Goal: Task Accomplishment & Management: Complete application form

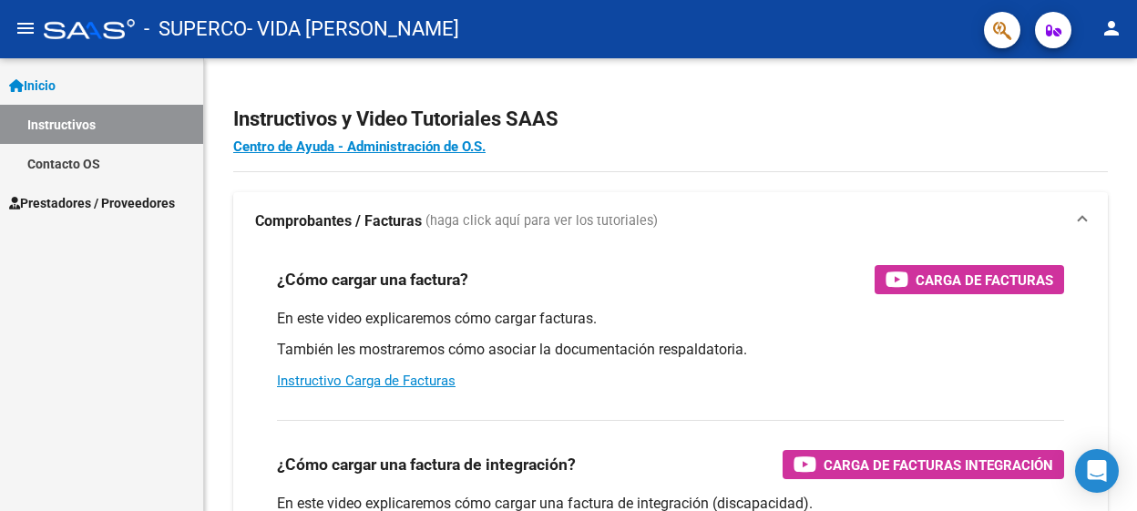
click at [92, 197] on span "Prestadores / Proveedores" at bounding box center [92, 203] width 166 height 20
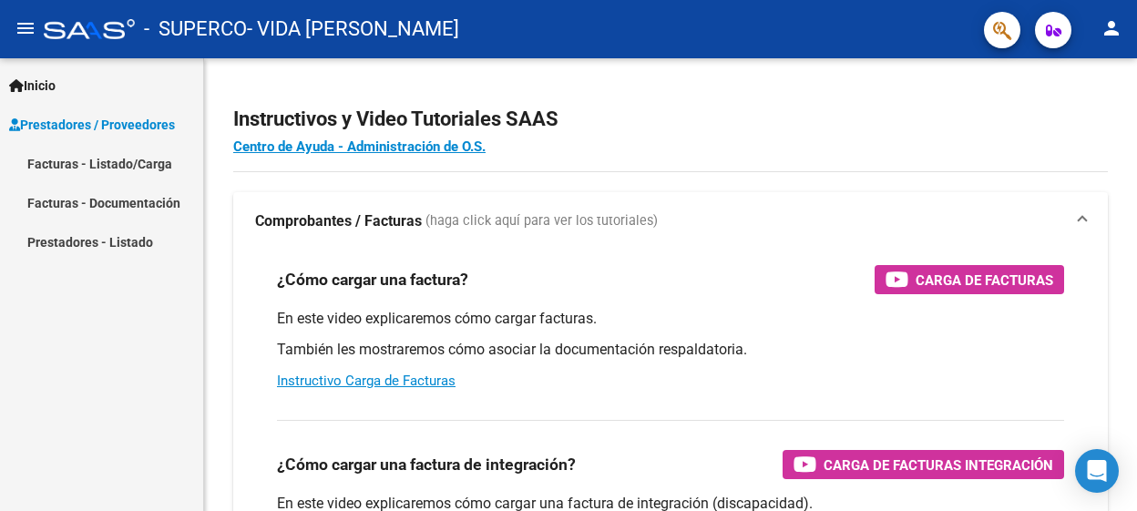
click at [74, 161] on link "Facturas - Listado/Carga" at bounding box center [101, 163] width 203 height 39
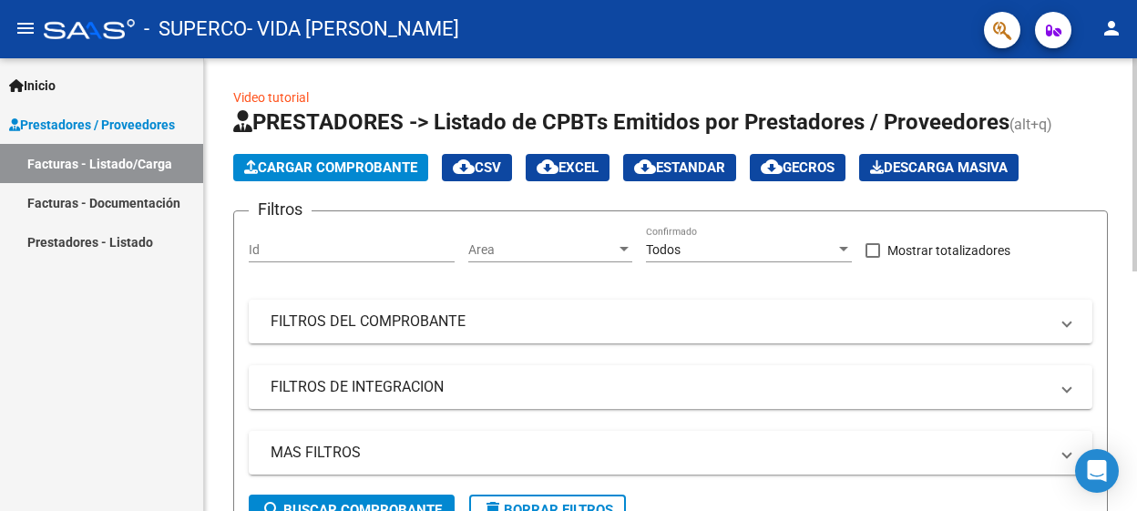
click at [350, 249] on input "Id" at bounding box center [352, 249] width 206 height 15
click at [512, 242] on span "Area" at bounding box center [542, 249] width 148 height 15
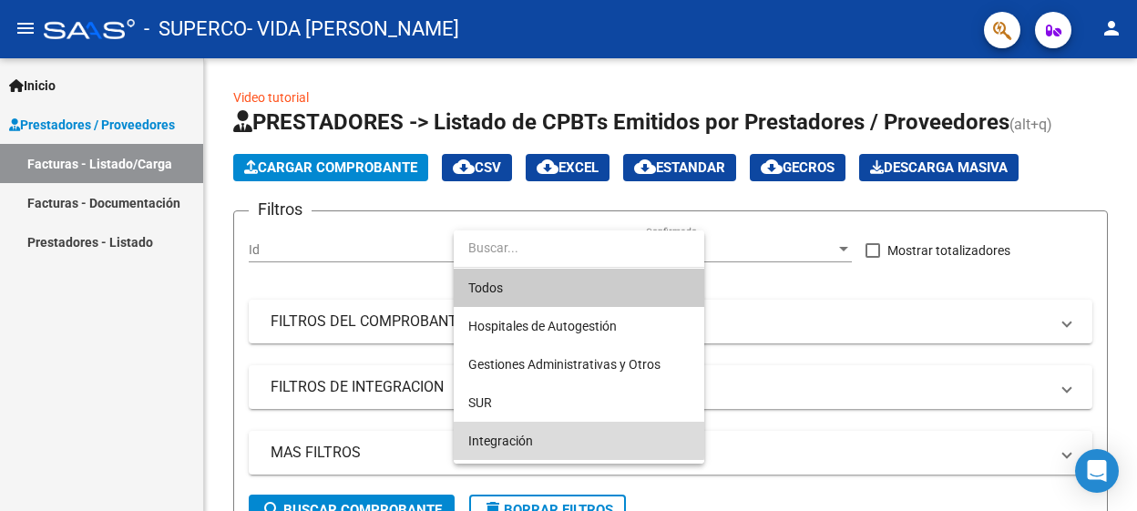
click at [560, 430] on span "Integración" at bounding box center [578, 441] width 221 height 38
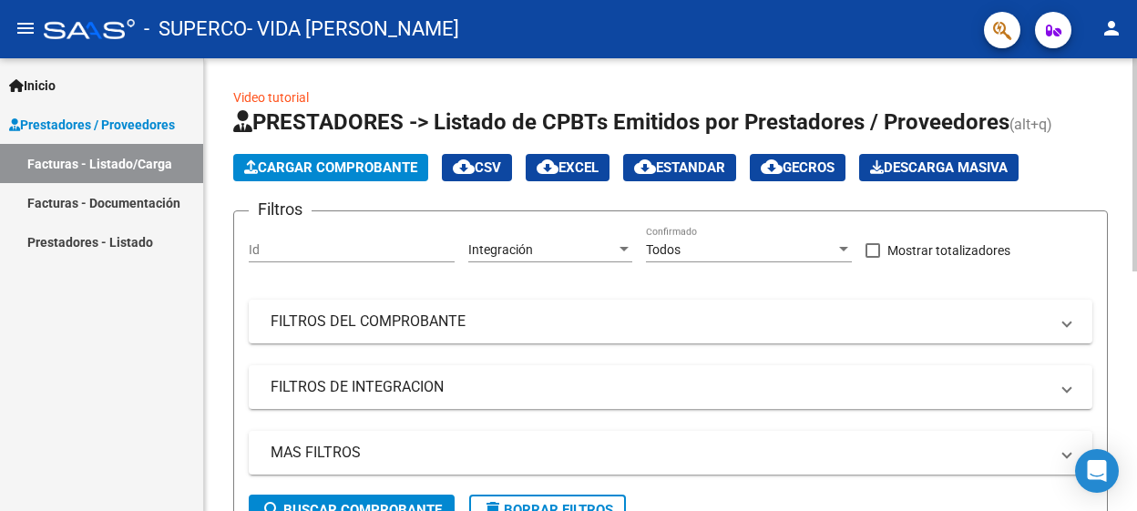
click at [725, 236] on div "Todos Confirmado" at bounding box center [749, 244] width 206 height 36
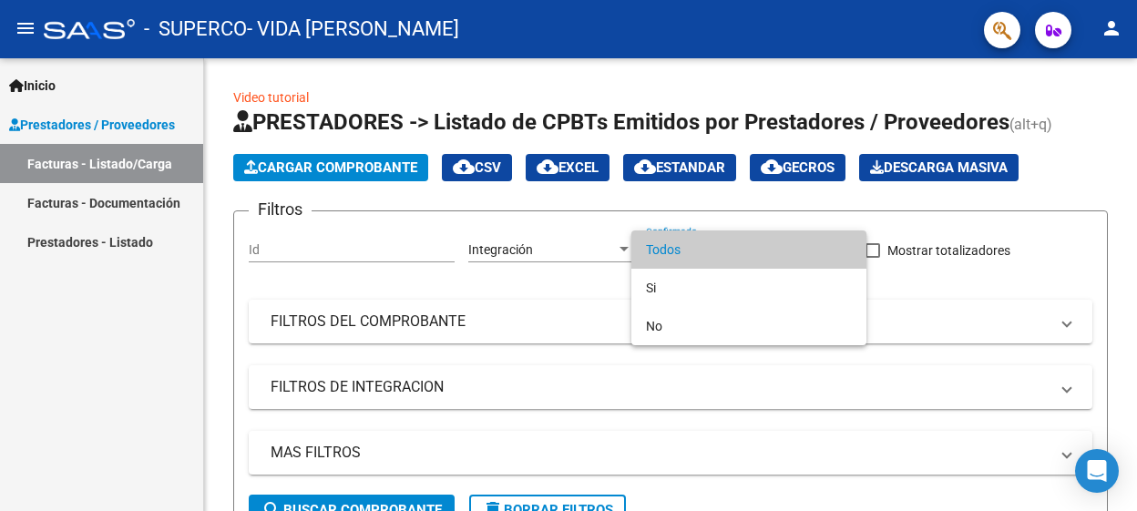
click at [1074, 398] on div at bounding box center [568, 255] width 1137 height 511
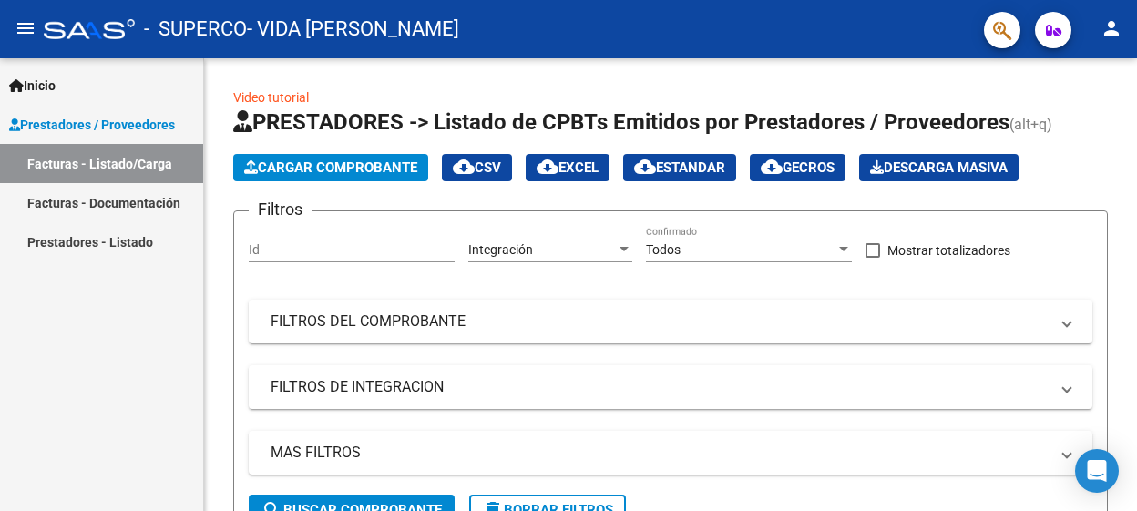
click at [1074, 398] on mat-expansion-panel-header "FILTROS DE INTEGRACION" at bounding box center [671, 387] width 844 height 44
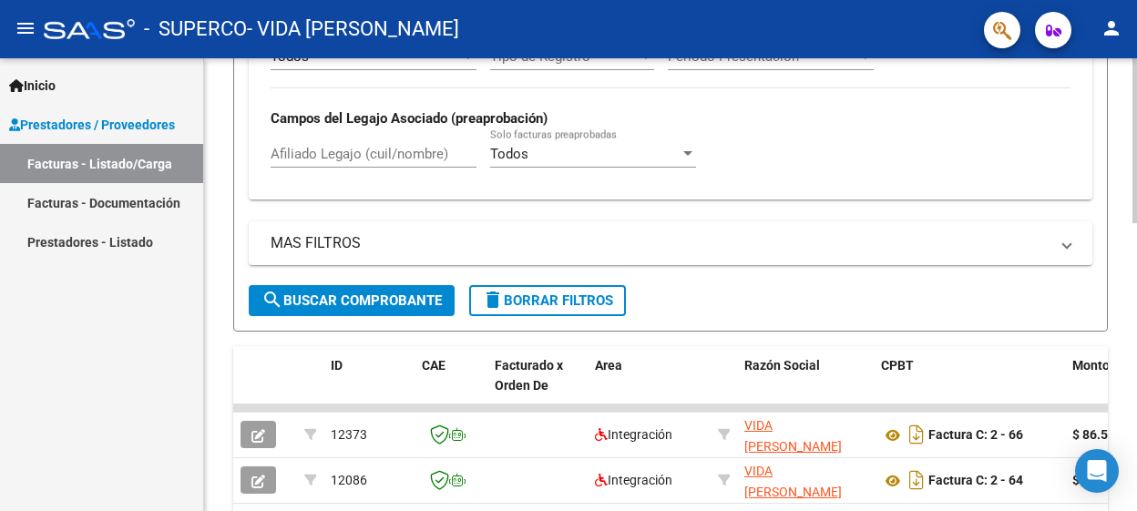
scroll to position [473, 0]
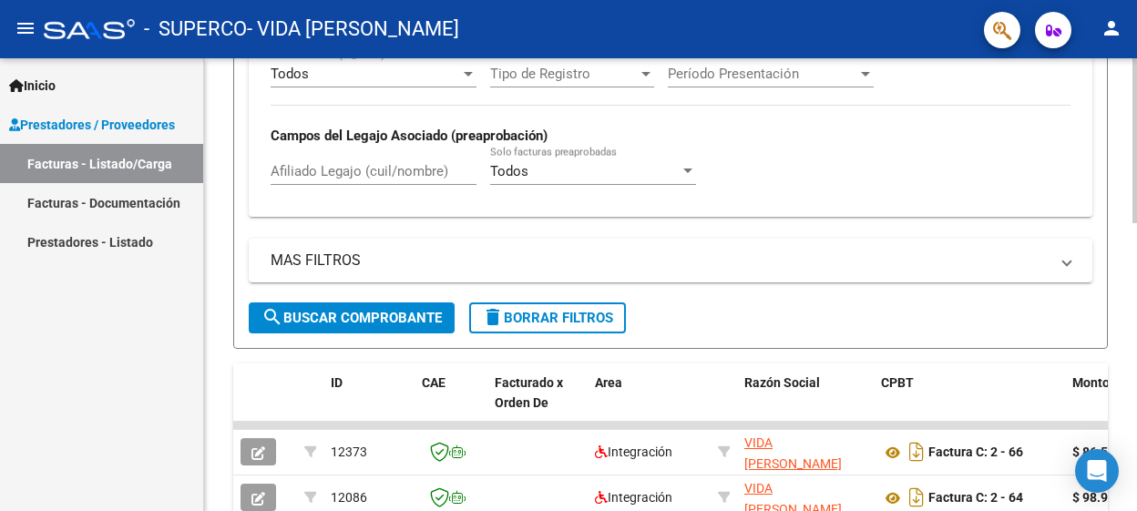
click at [1099, 350] on div "Video tutorial PRESTADORES -> Listado de CPBTs Emitidos por Prestadores / Prove…" at bounding box center [673, 199] width 938 height 1229
click at [344, 329] on button "search Buscar Comprobante" at bounding box center [352, 318] width 206 height 31
drag, startPoint x: 1132, startPoint y: 292, endPoint x: 1119, endPoint y: 219, distance: 74.0
click at [1119, 219] on div "Video tutorial PRESTADORES -> Listado de CPBTs Emitidos por Prestadores / Prove…" at bounding box center [670, 199] width 933 height 1229
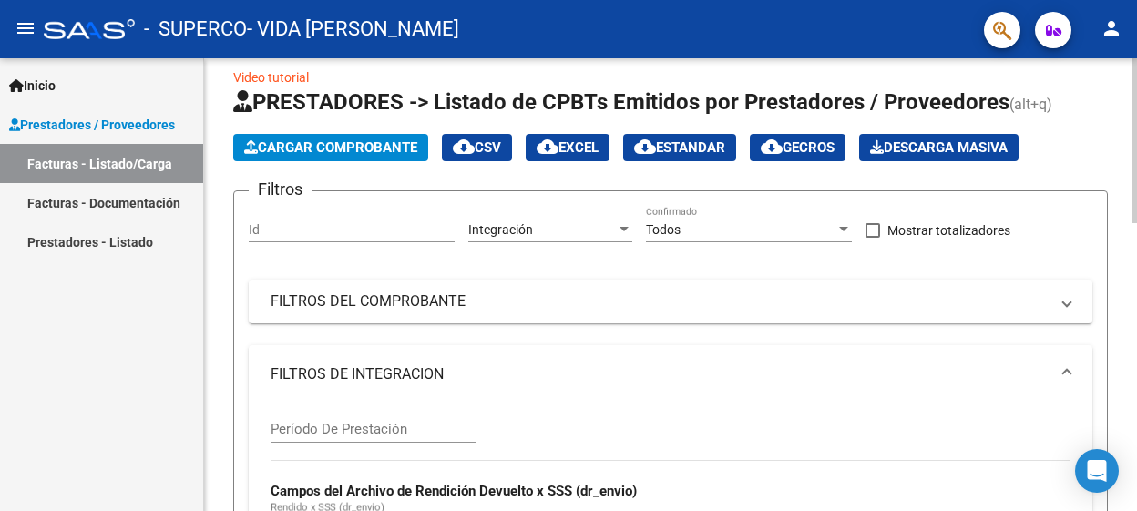
scroll to position [0, 0]
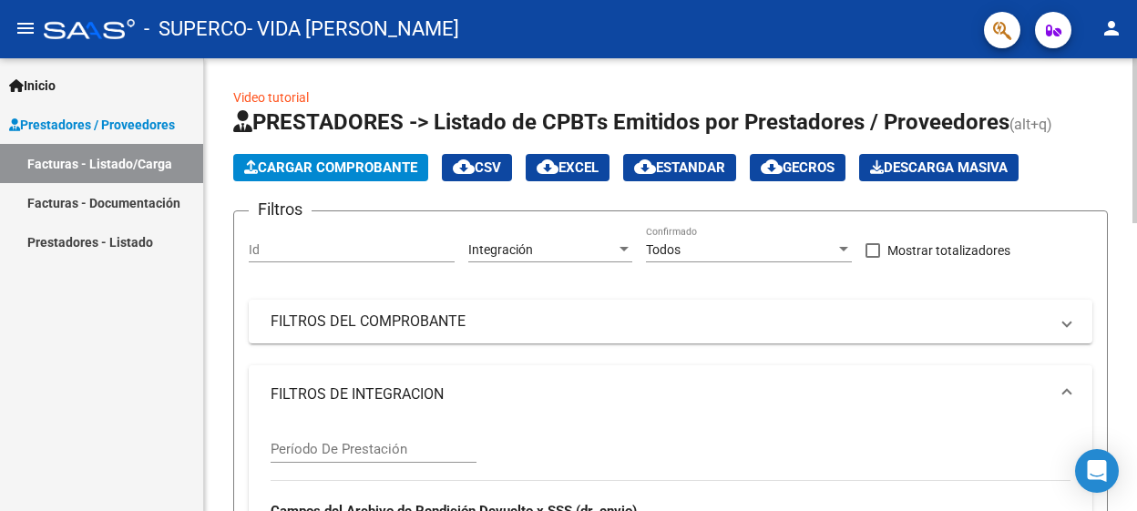
click at [357, 156] on button "Cargar Comprobante" at bounding box center [330, 167] width 195 height 27
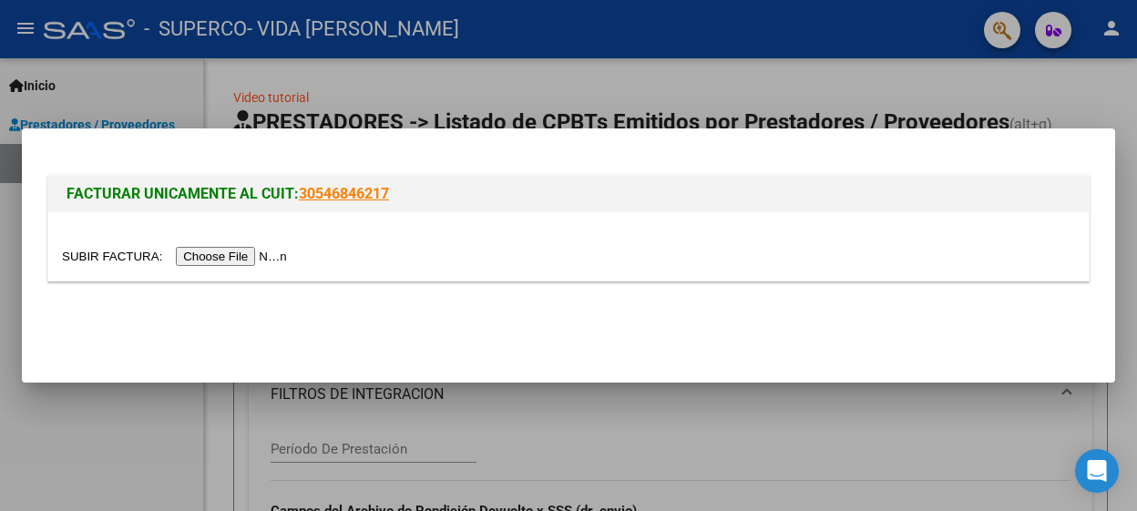
click at [234, 258] on input "file" at bounding box center [177, 256] width 231 height 19
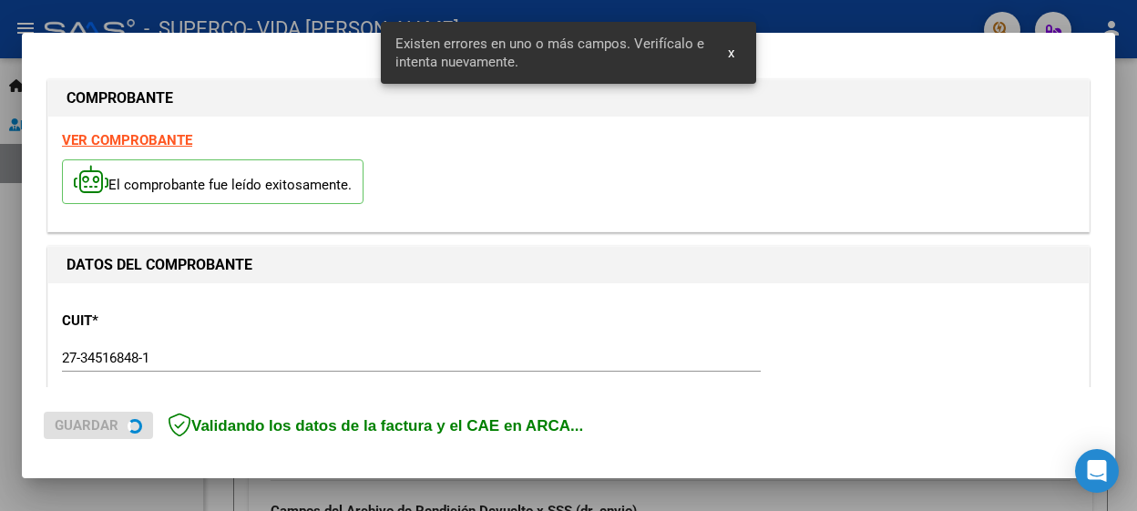
scroll to position [435, 0]
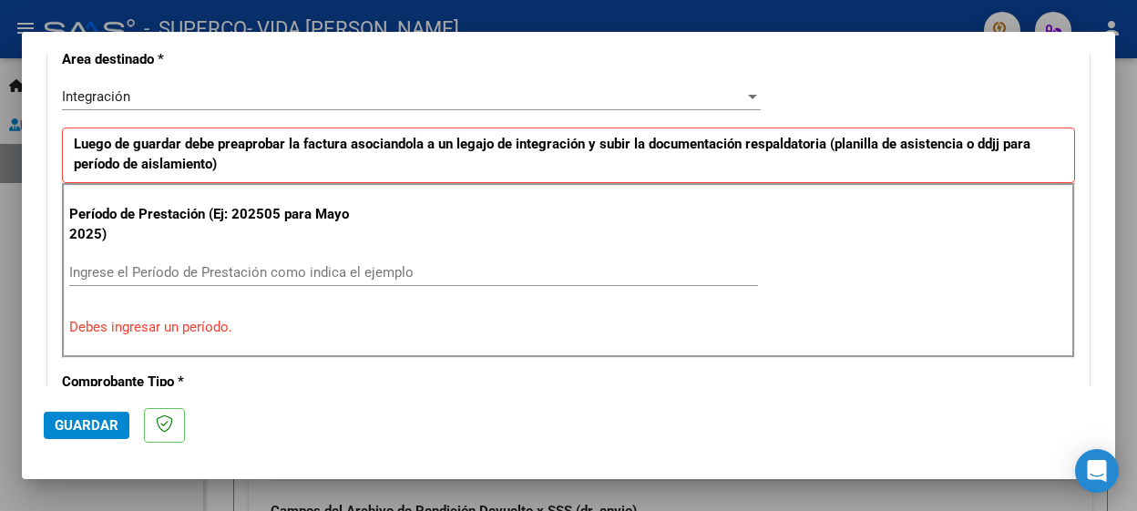
click at [231, 259] on div "Ingrese el Período de Prestación como indica el ejemplo" at bounding box center [413, 272] width 689 height 27
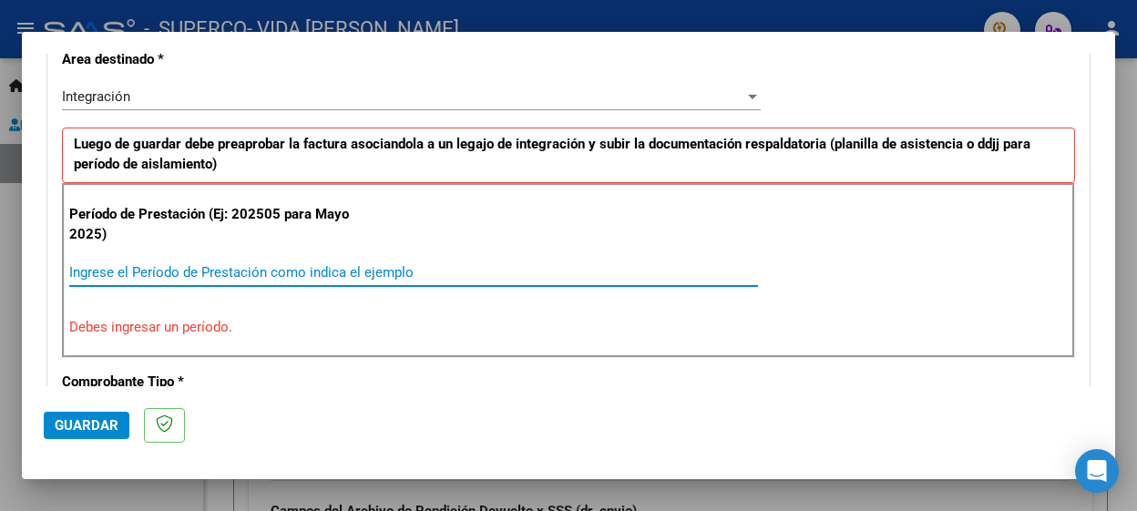
click at [221, 281] on div "Ingrese el Período de Prestación como indica el ejemplo" at bounding box center [413, 272] width 689 height 27
click at [221, 270] on input "Ingrese el Período de Prestación como indica el ejemplo" at bounding box center [413, 272] width 689 height 16
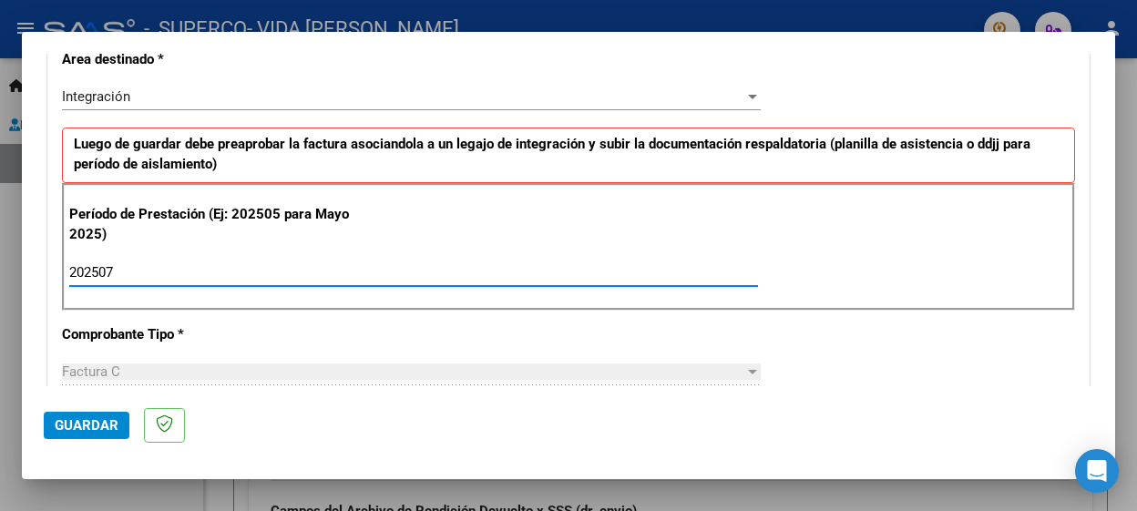
type input "202507"
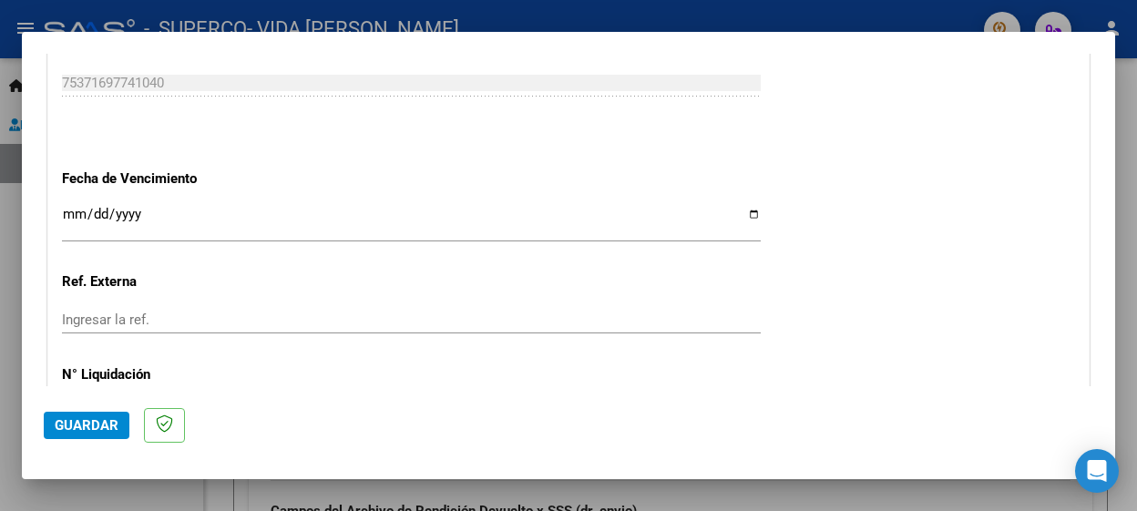
scroll to position [1327, 0]
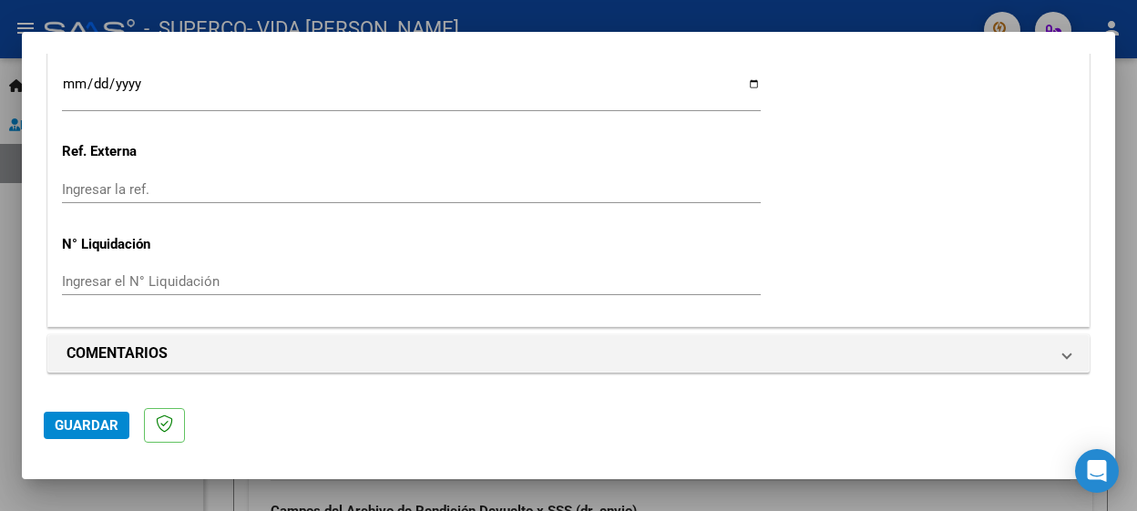
click at [117, 421] on span "Guardar" at bounding box center [87, 425] width 64 height 16
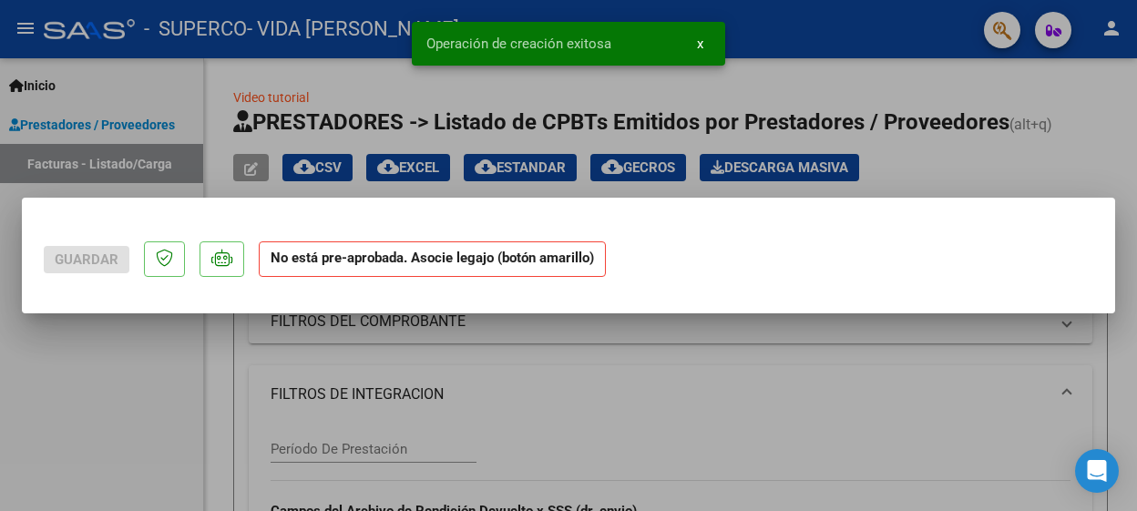
scroll to position [0, 0]
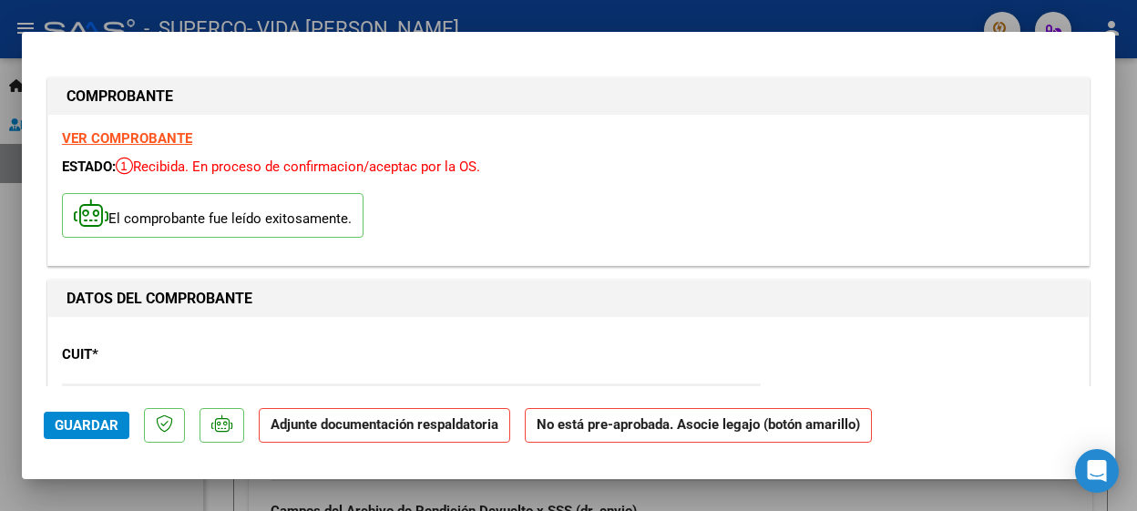
click at [450, 431] on strong "Adjunte documentación respaldatoria" at bounding box center [385, 425] width 228 height 16
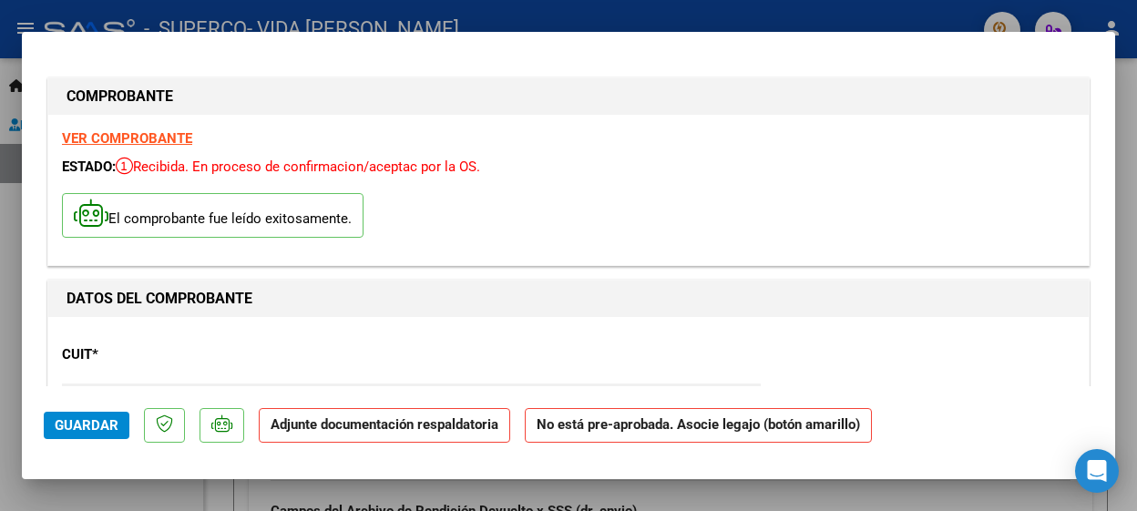
click at [450, 431] on strong "Adjunte documentación respaldatoria" at bounding box center [385, 425] width 228 height 16
click at [99, 414] on button "Guardar" at bounding box center [87, 425] width 86 height 27
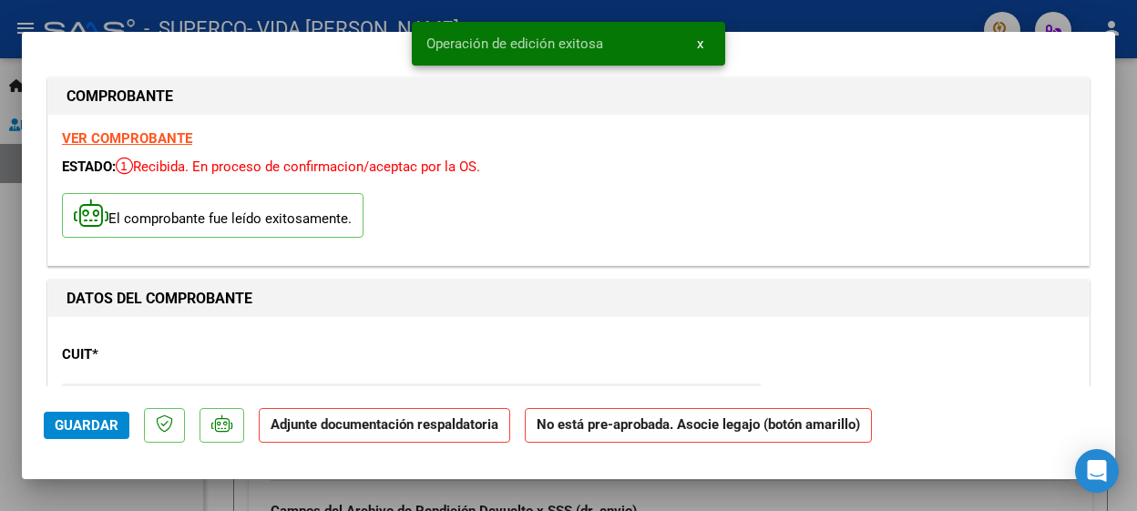
click at [359, 429] on strong "Adjunte documentación respaldatoria" at bounding box center [385, 425] width 228 height 16
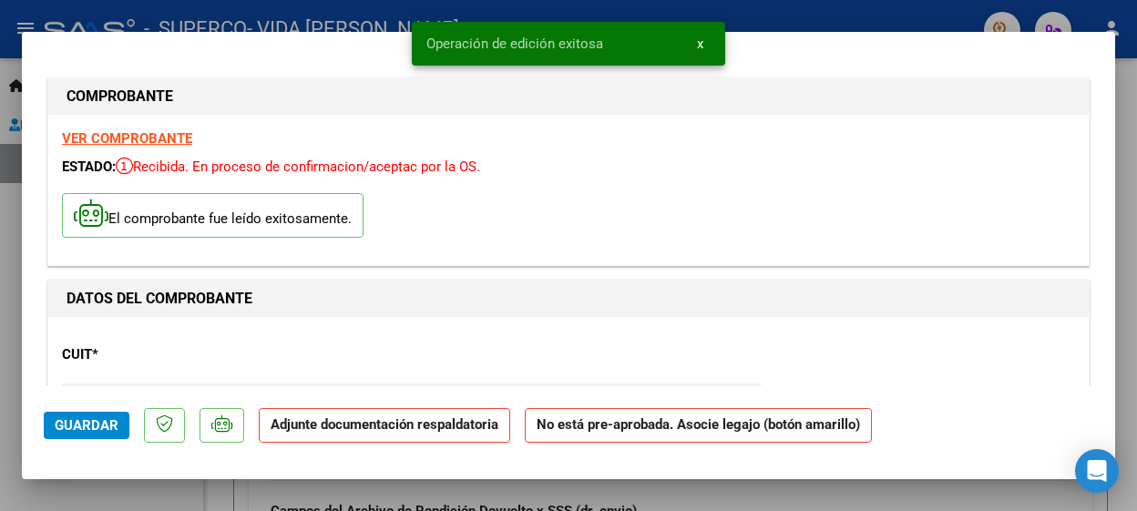
click at [359, 429] on strong "Adjunte documentación respaldatoria" at bounding box center [385, 425] width 228 height 16
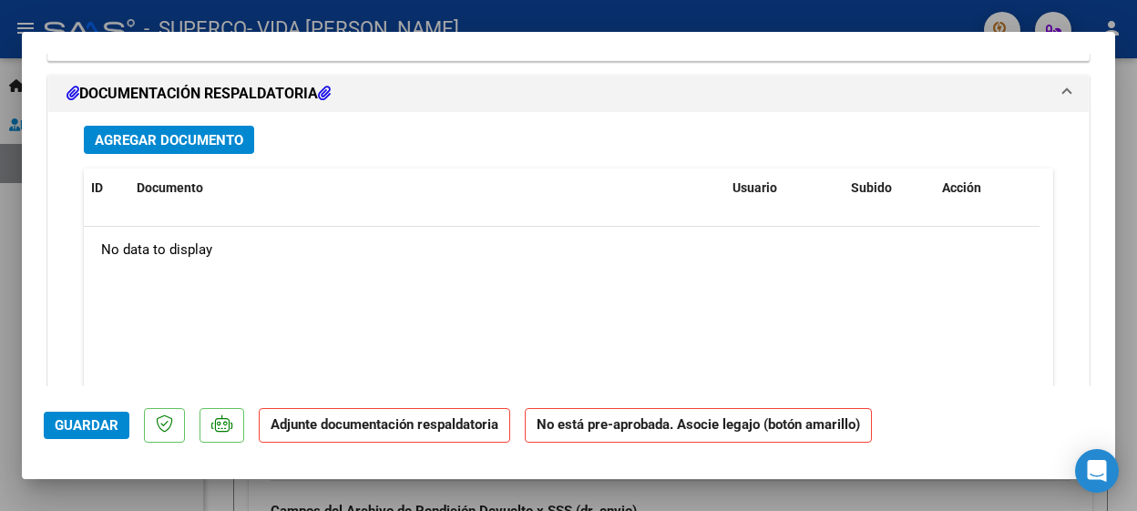
scroll to position [1647, 0]
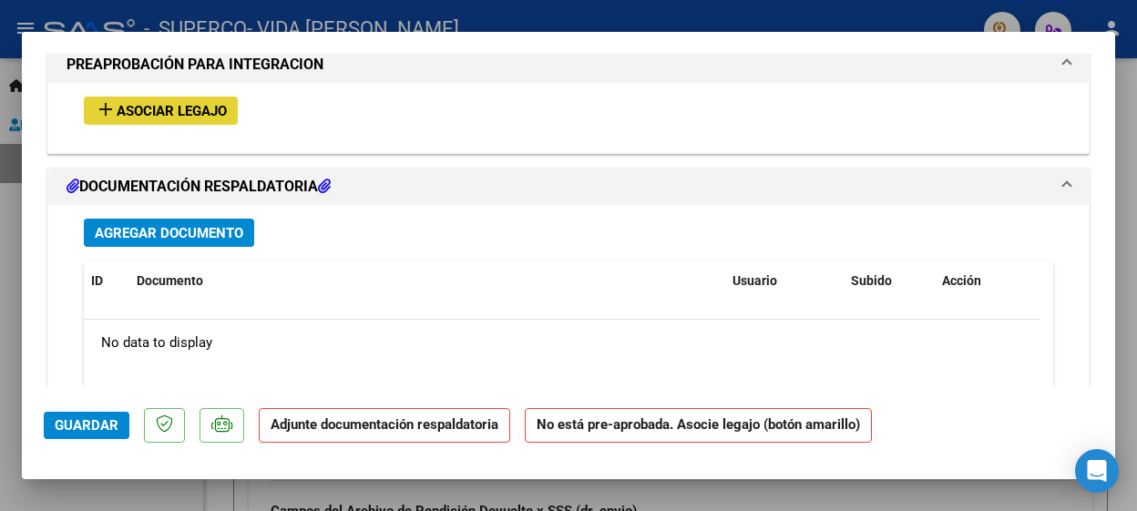
click at [173, 119] on span "Asociar Legajo" at bounding box center [172, 111] width 110 height 16
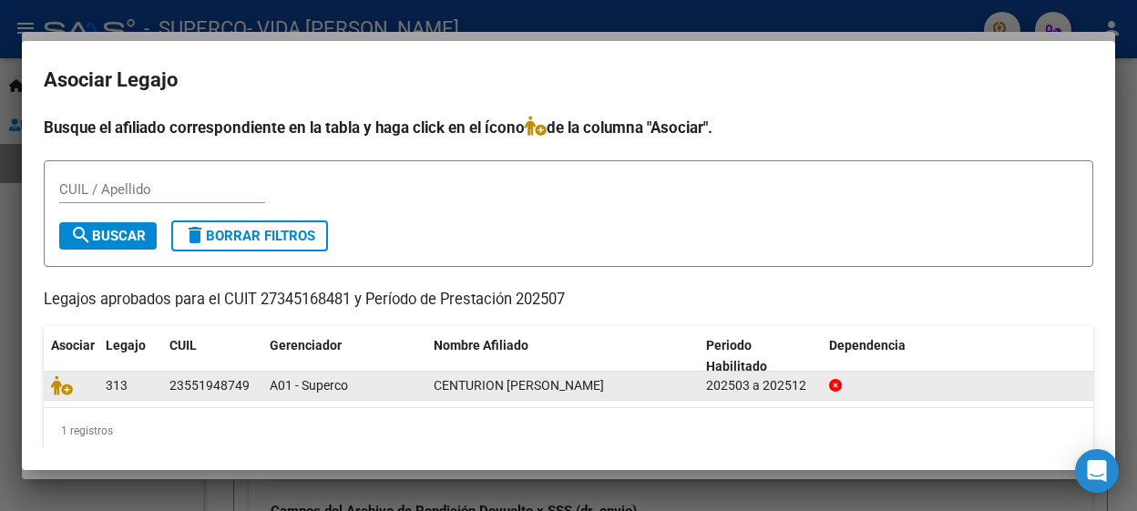
click at [417, 384] on div "A01 - Superco" at bounding box center [344, 386] width 149 height 21
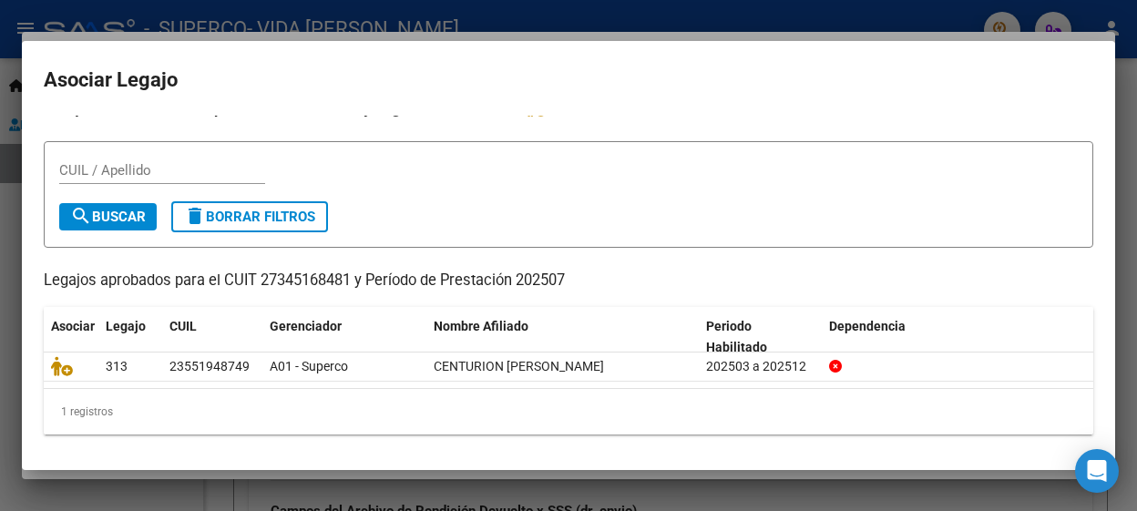
scroll to position [21, 0]
click at [105, 174] on input "CUIL / Apellido" at bounding box center [162, 169] width 206 height 16
click at [126, 219] on span "search Buscar" at bounding box center [108, 216] width 76 height 16
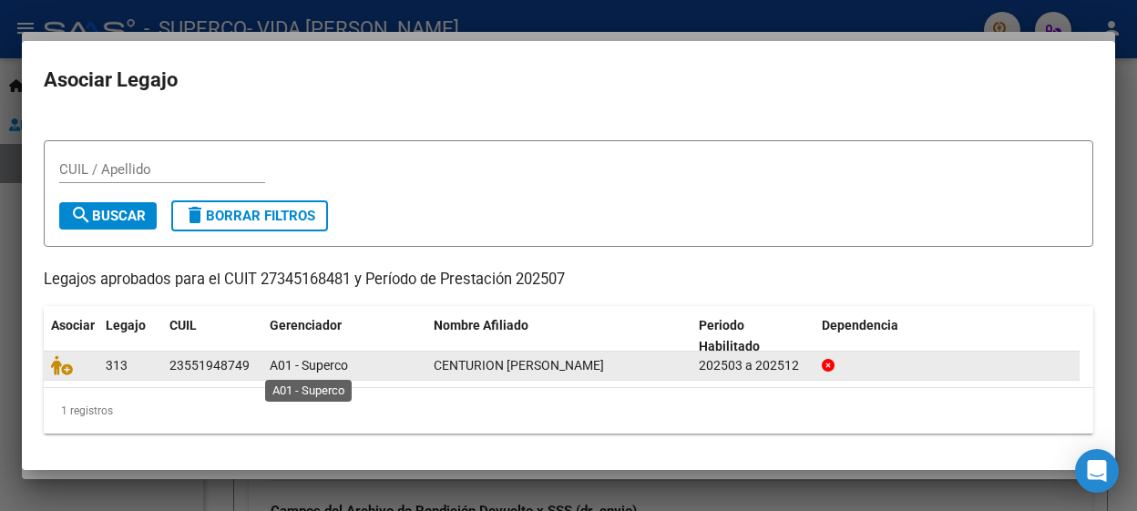
click at [310, 364] on span "A01 - Superco" at bounding box center [309, 365] width 78 height 15
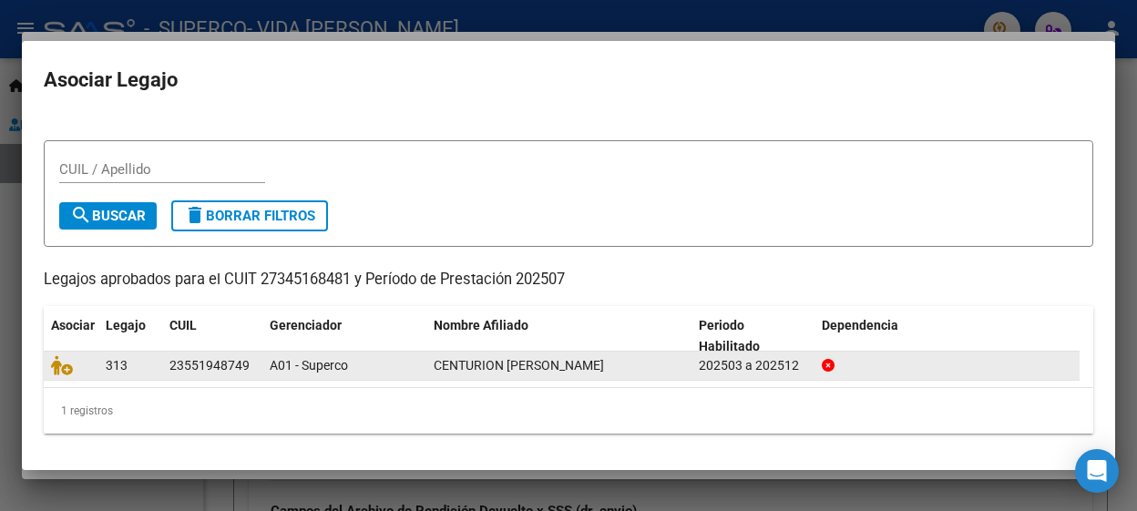
click at [310, 364] on span "A01 - Superco" at bounding box center [309, 365] width 78 height 15
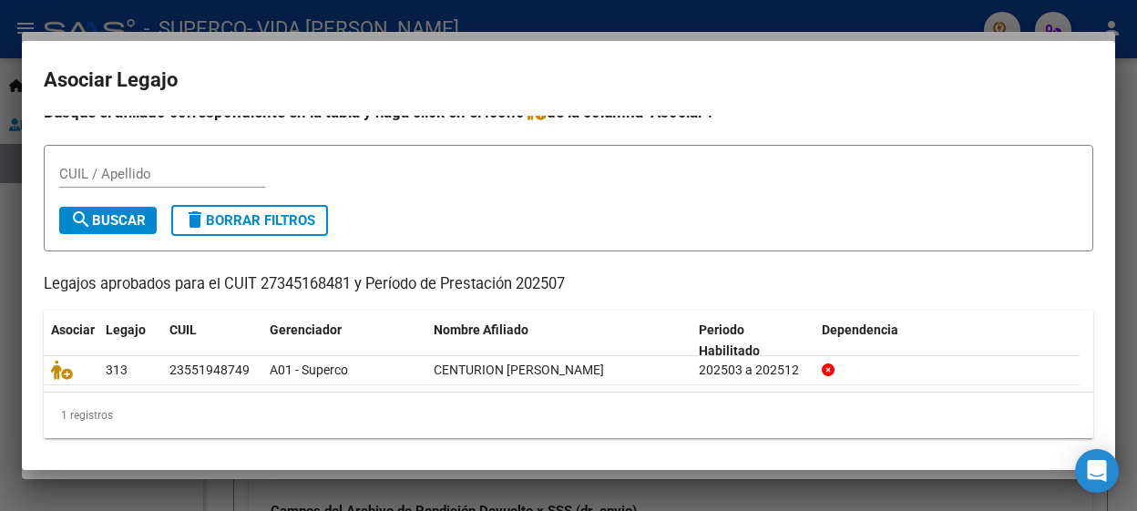
scroll to position [0, 0]
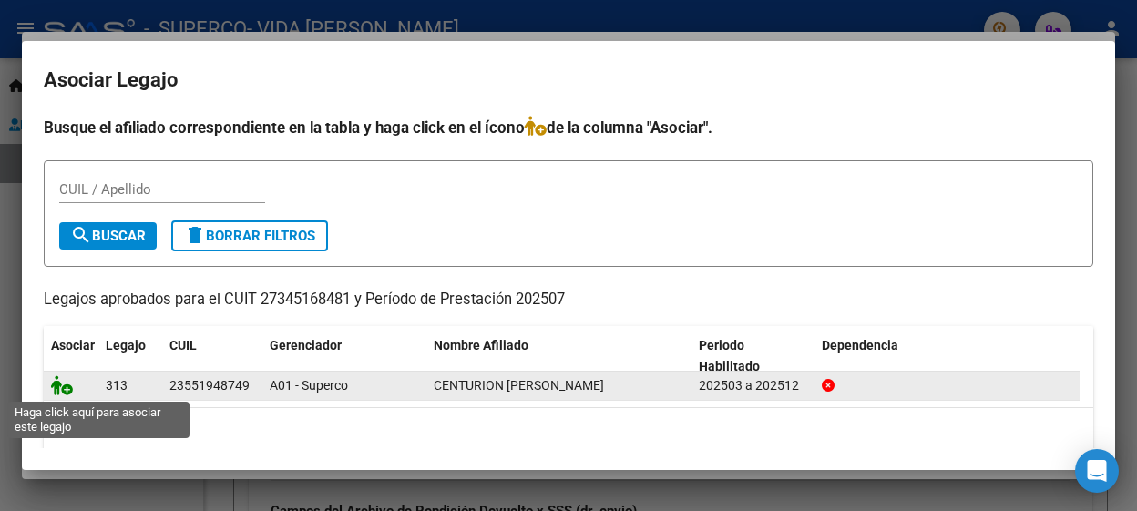
click at [68, 385] on icon at bounding box center [62, 386] width 22 height 20
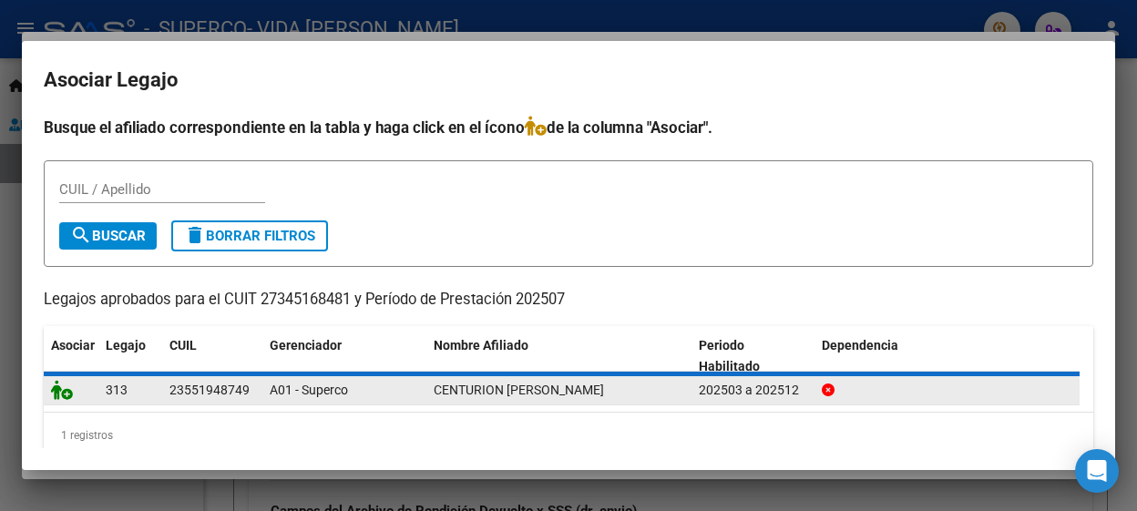
scroll to position [1694, 0]
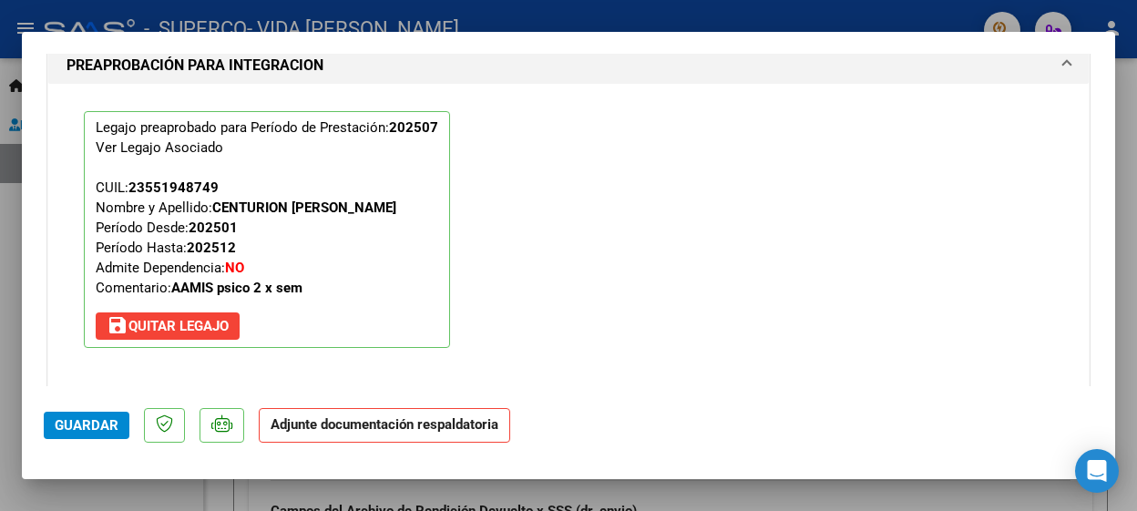
click at [339, 436] on p "Adjunte documentación respaldatoria" at bounding box center [385, 426] width 252 height 36
click at [328, 423] on strong "Adjunte documentación respaldatoria" at bounding box center [385, 425] width 228 height 16
click at [90, 427] on span "Guardar" at bounding box center [87, 425] width 64 height 16
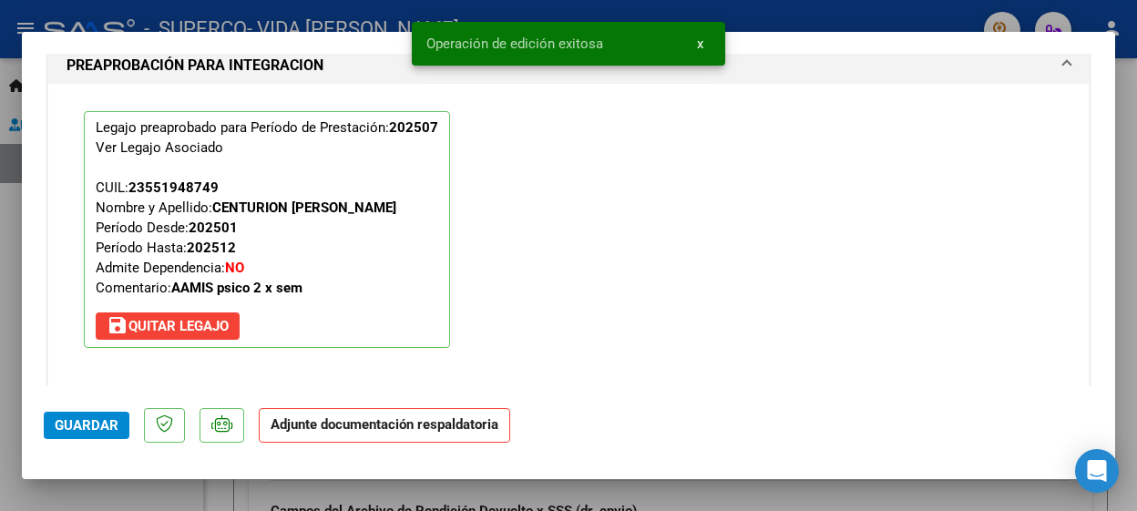
click at [297, 427] on strong "Adjunte documentación respaldatoria" at bounding box center [385, 425] width 228 height 16
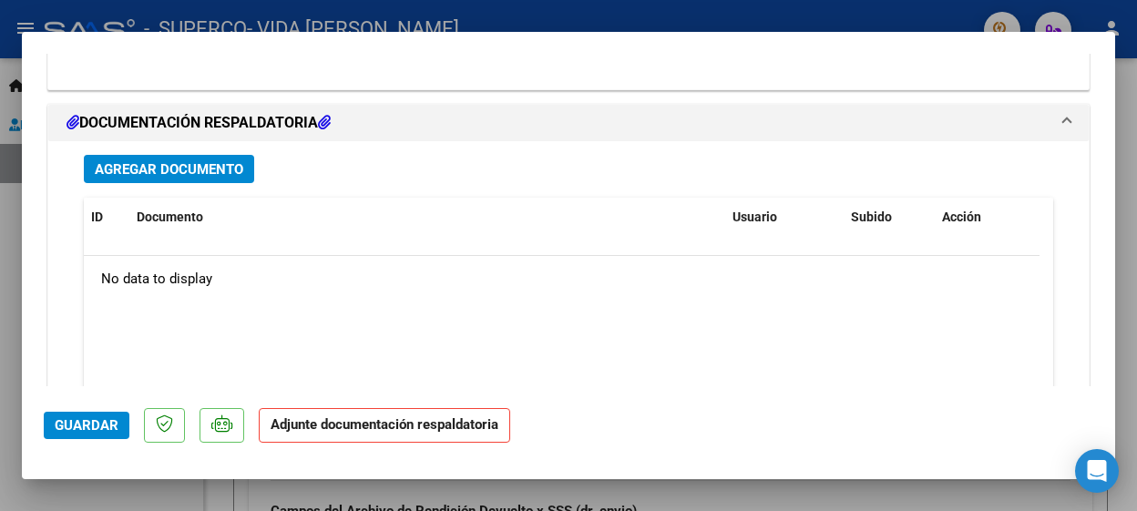
scroll to position [2024, 0]
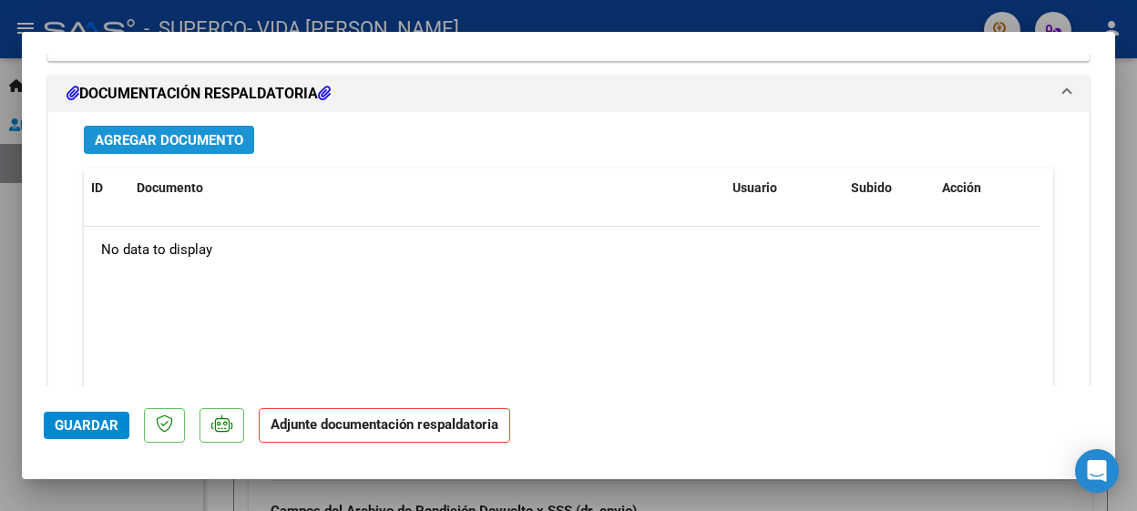
click at [138, 135] on span "Agregar Documento" at bounding box center [169, 140] width 149 height 16
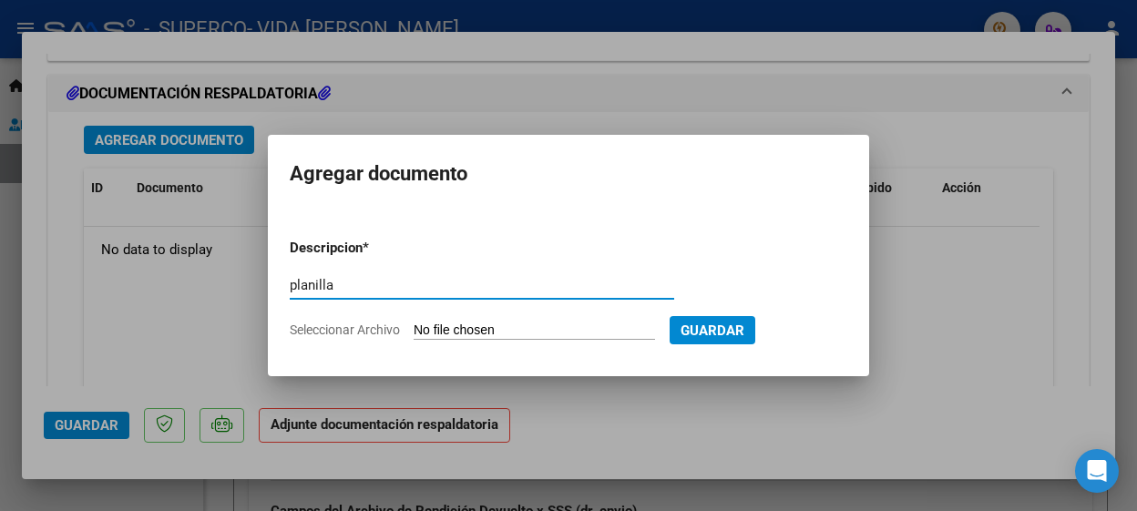
type input "planilla"
click at [577, 335] on input "Seleccionar Archivo" at bounding box center [535, 331] width 242 height 17
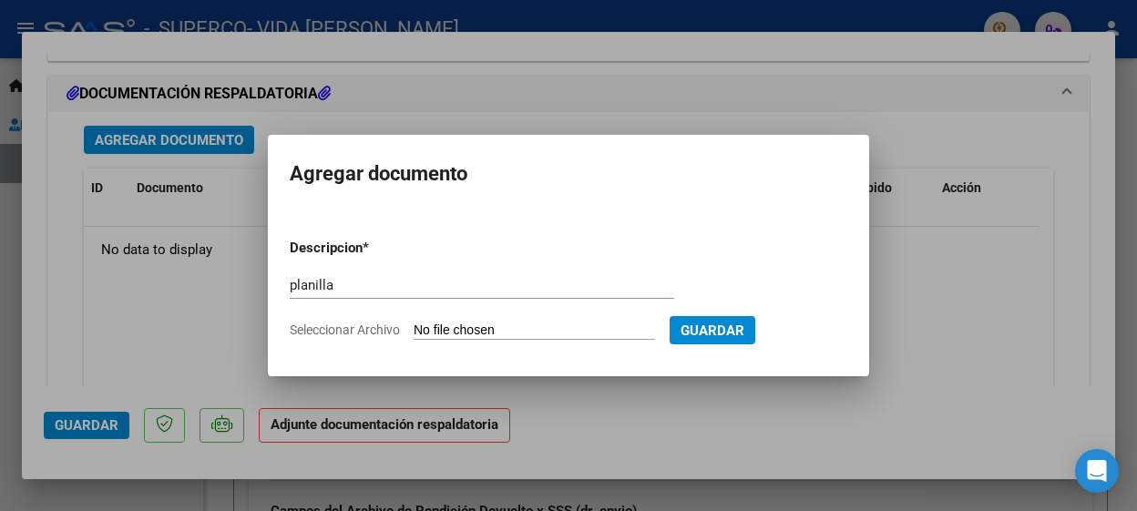
type input "C:\fakepath\planilla julio.pdf"
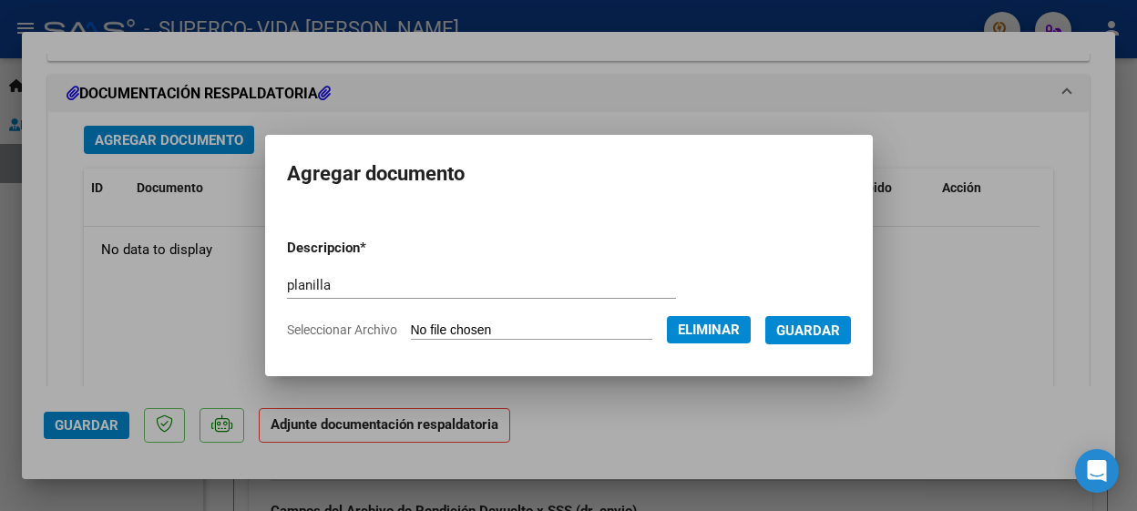
click at [799, 319] on button "Guardar" at bounding box center [809, 330] width 86 height 28
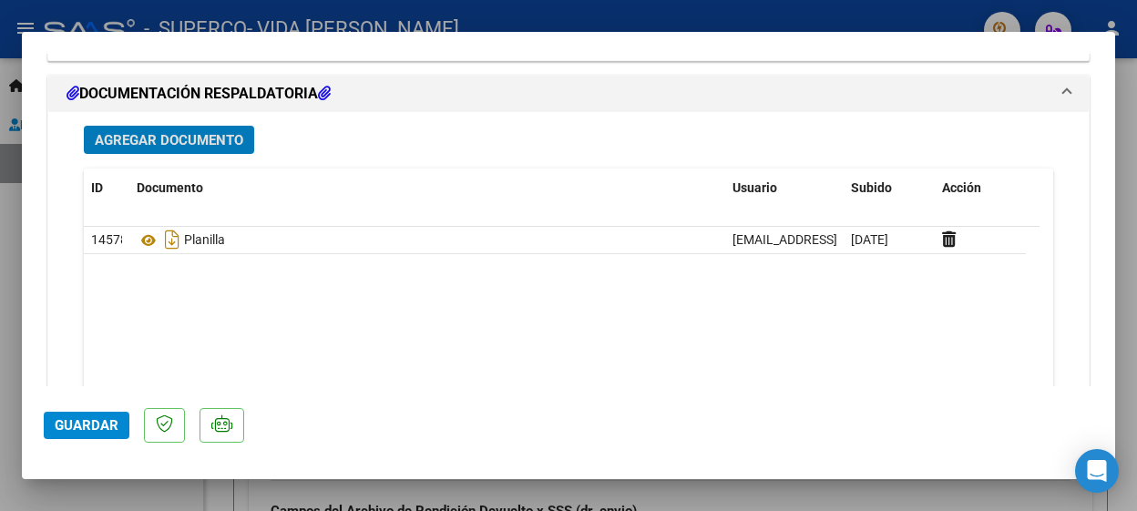
click at [76, 417] on span "Guardar" at bounding box center [87, 425] width 64 height 16
click at [1127, 133] on div at bounding box center [568, 255] width 1137 height 511
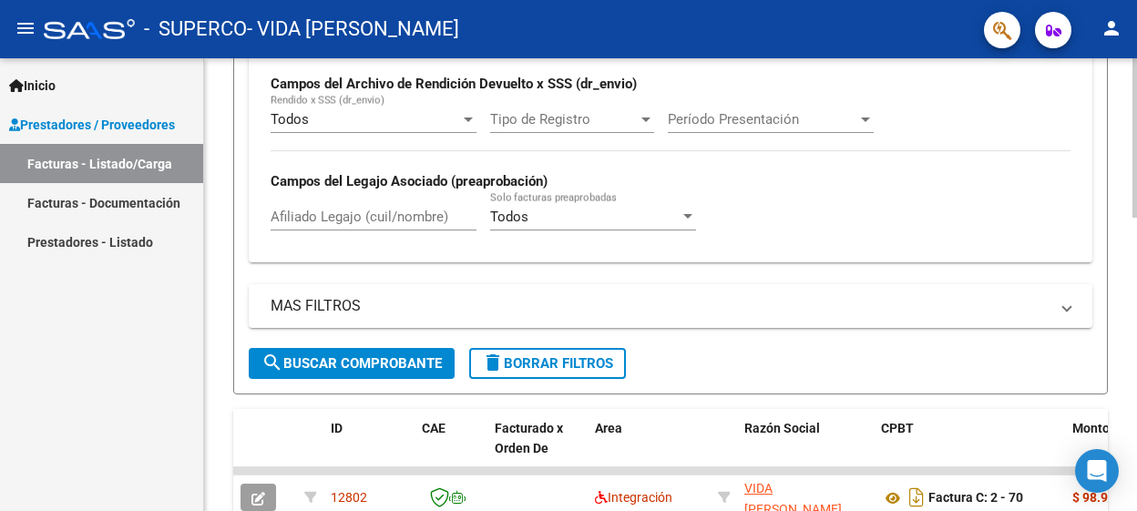
scroll to position [430, 0]
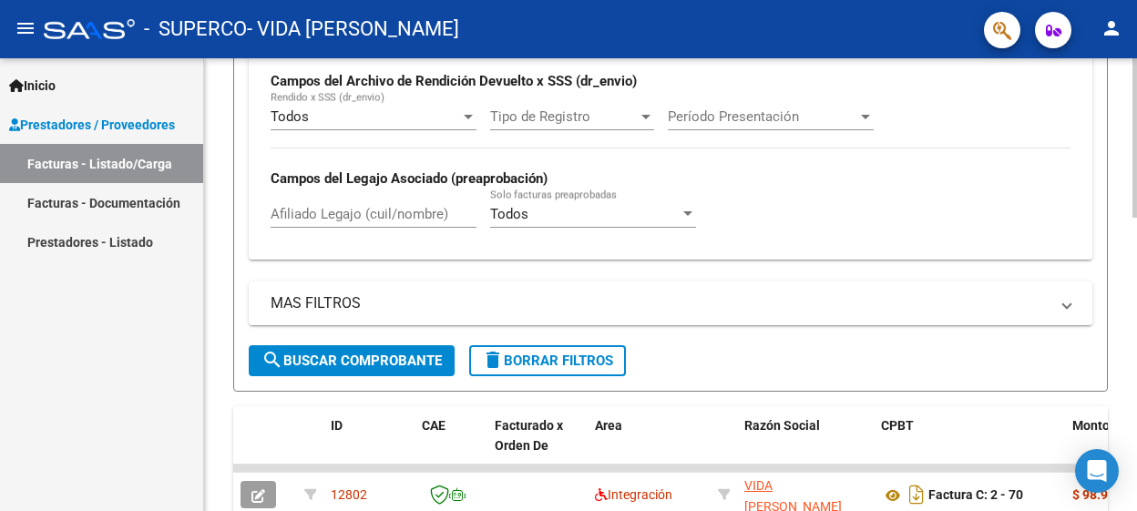
click at [1137, 343] on html "menu - SUPERCO - VIDA [PERSON_NAME] person Inicio Instructivos Contacto OS Pres…" at bounding box center [568, 255] width 1137 height 511
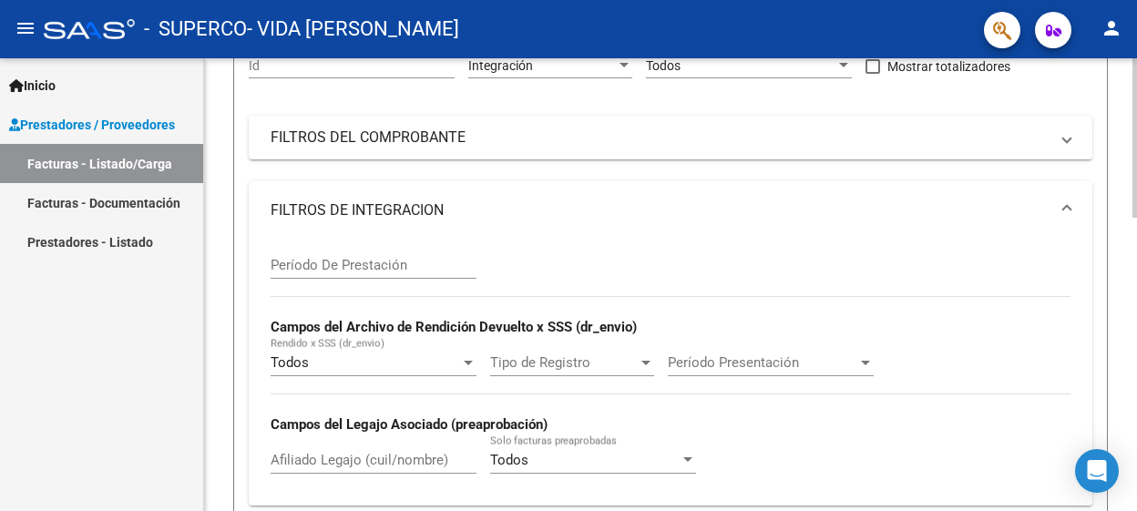
scroll to position [0, 0]
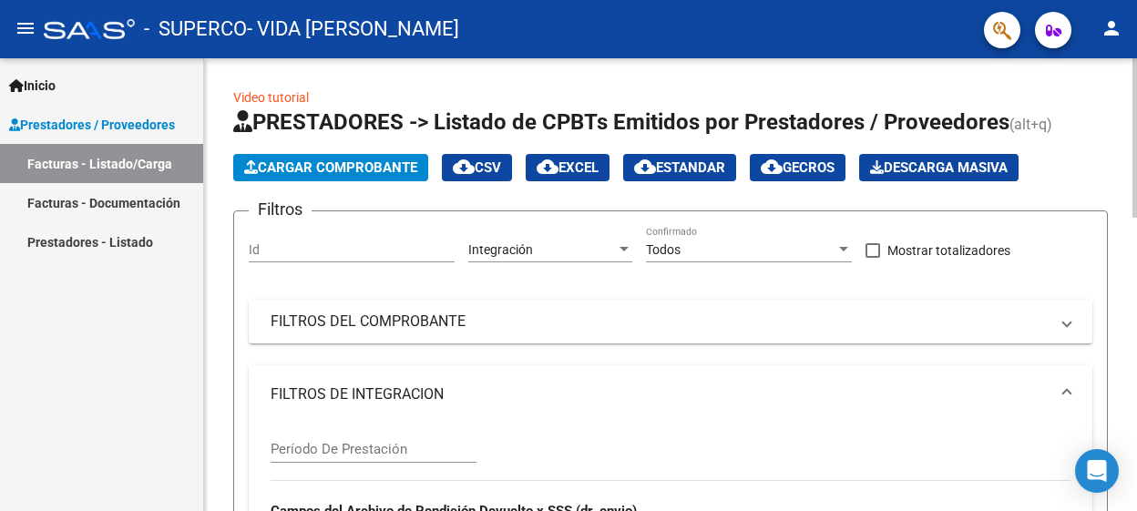
click at [312, 174] on span "Cargar Comprobante" at bounding box center [330, 167] width 173 height 16
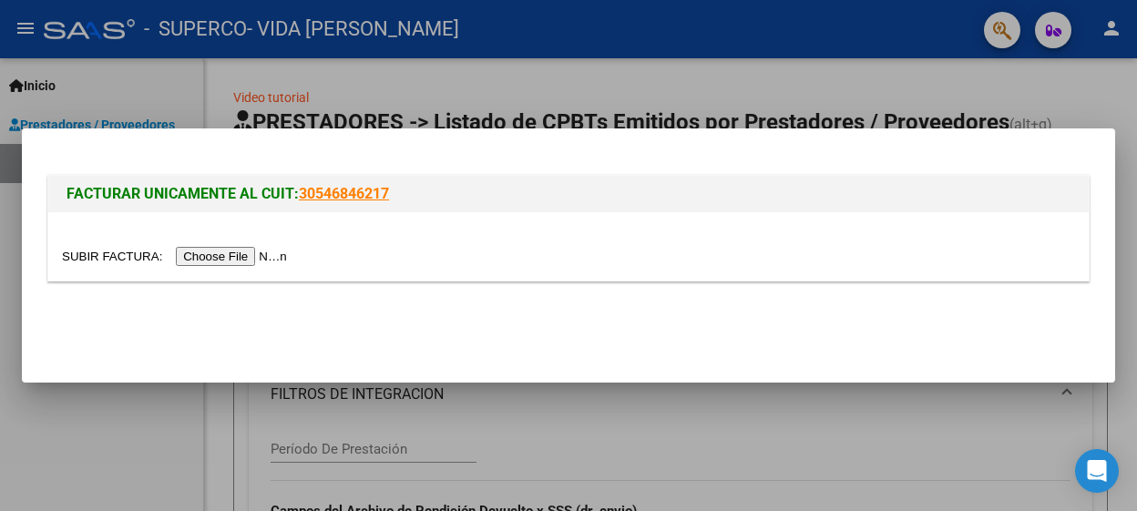
click at [272, 255] on input "file" at bounding box center [177, 256] width 231 height 19
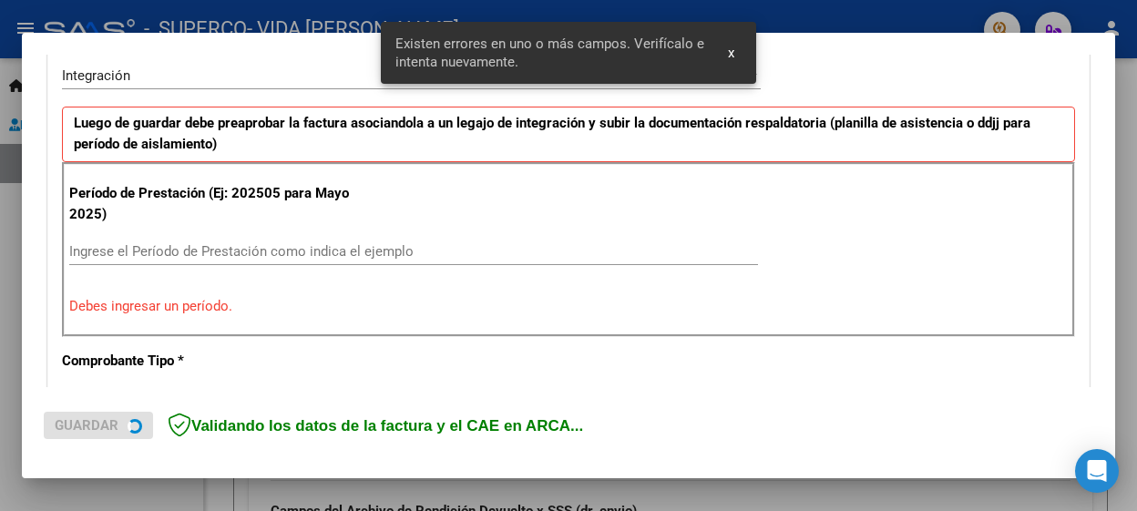
scroll to position [468, 0]
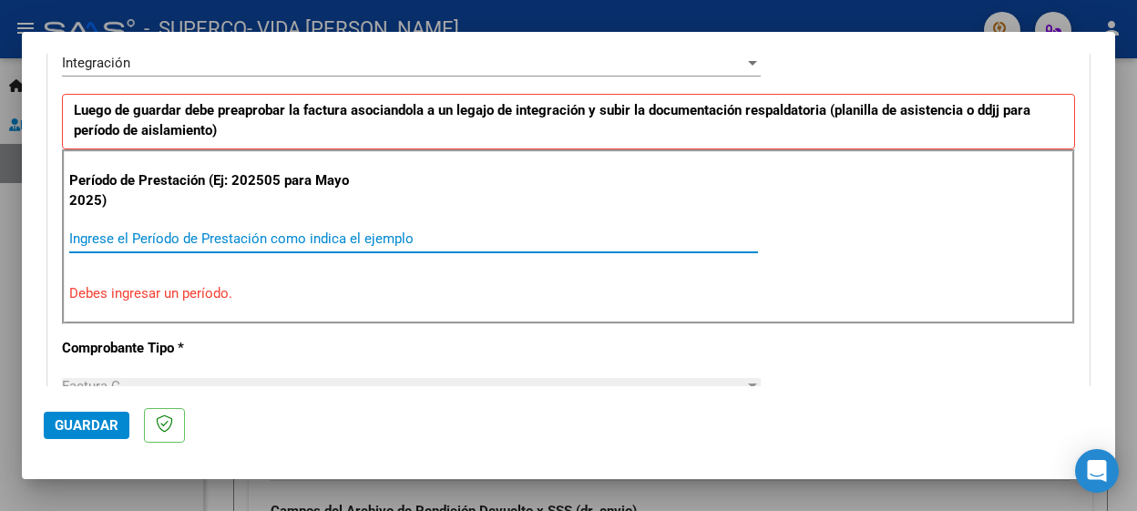
drag, startPoint x: 336, startPoint y: 245, endPoint x: 265, endPoint y: 233, distance: 72.1
click at [265, 233] on input "Ingrese el Período de Prestación como indica el ejemplo" at bounding box center [413, 239] width 689 height 16
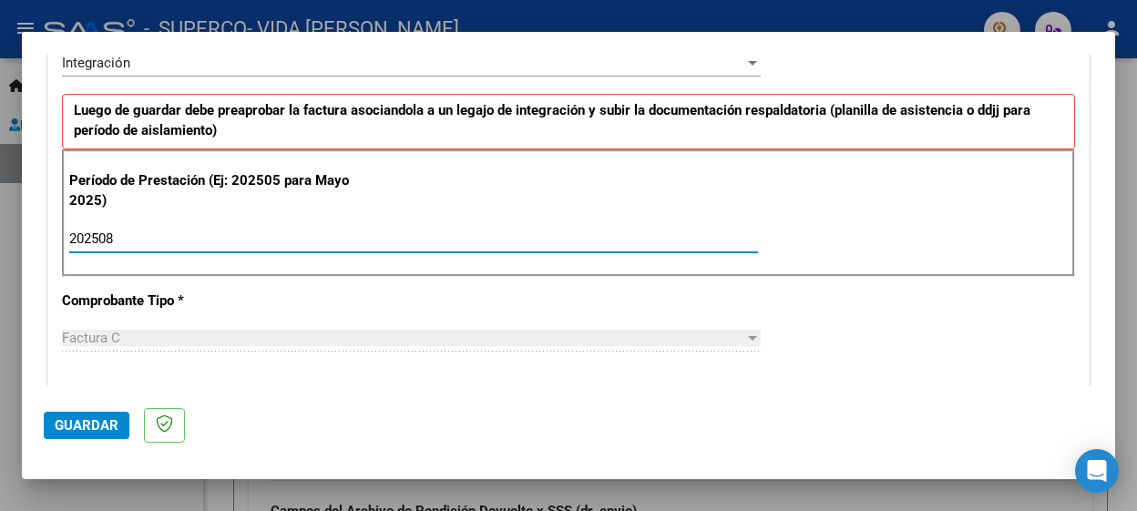
type input "202508"
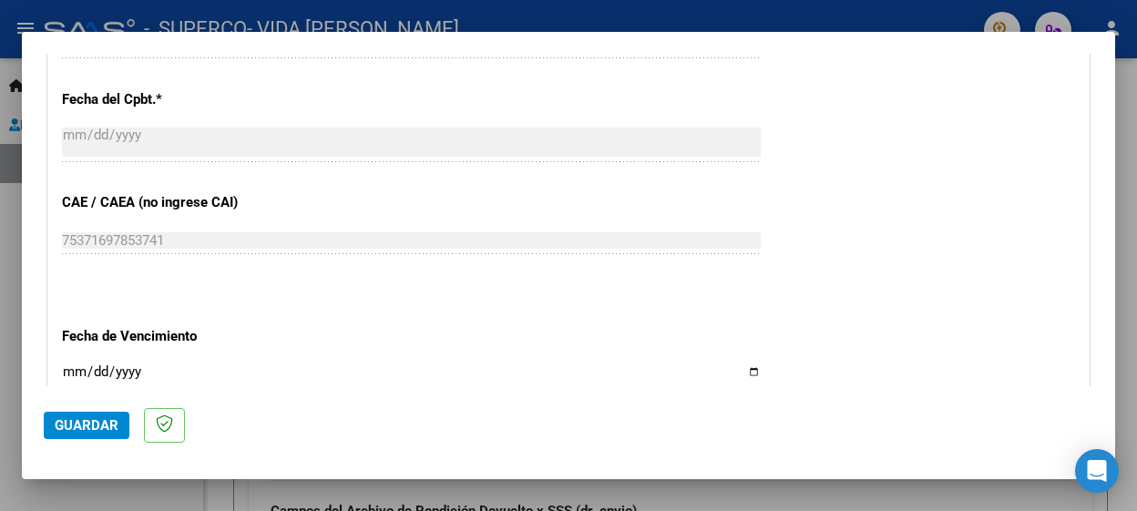
scroll to position [1327, 0]
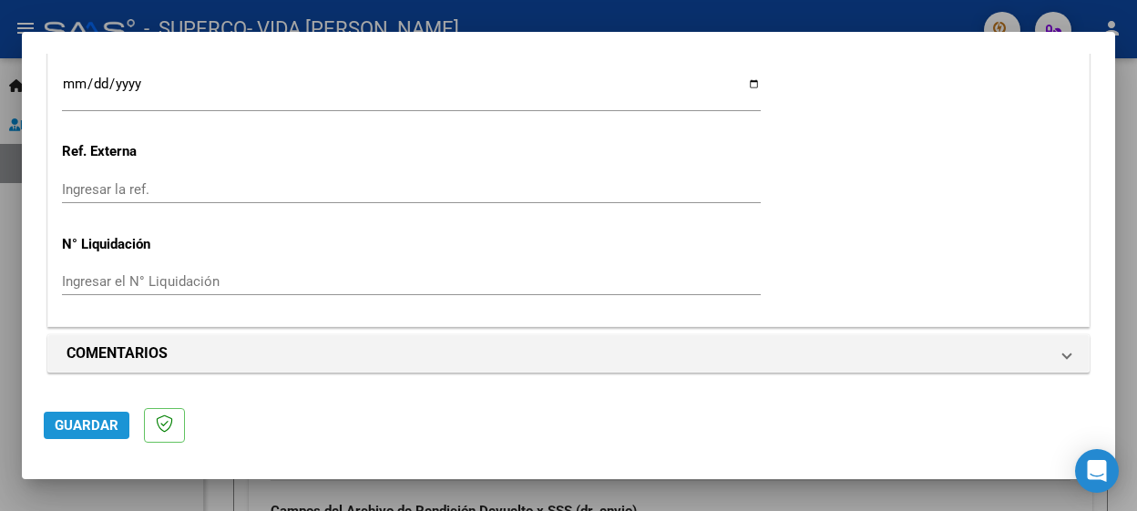
click at [79, 425] on span "Guardar" at bounding box center [87, 425] width 64 height 16
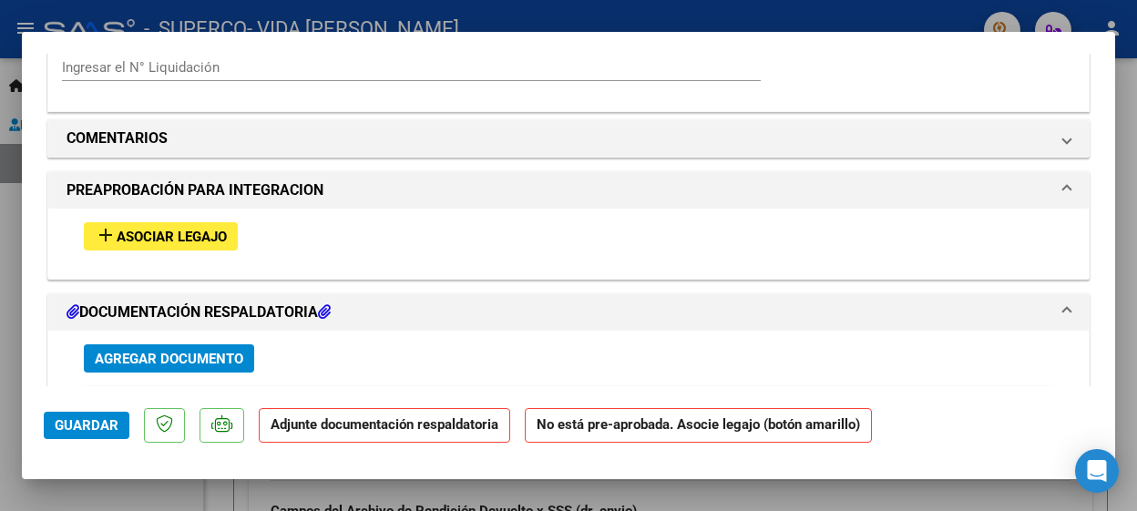
scroll to position [1673, 0]
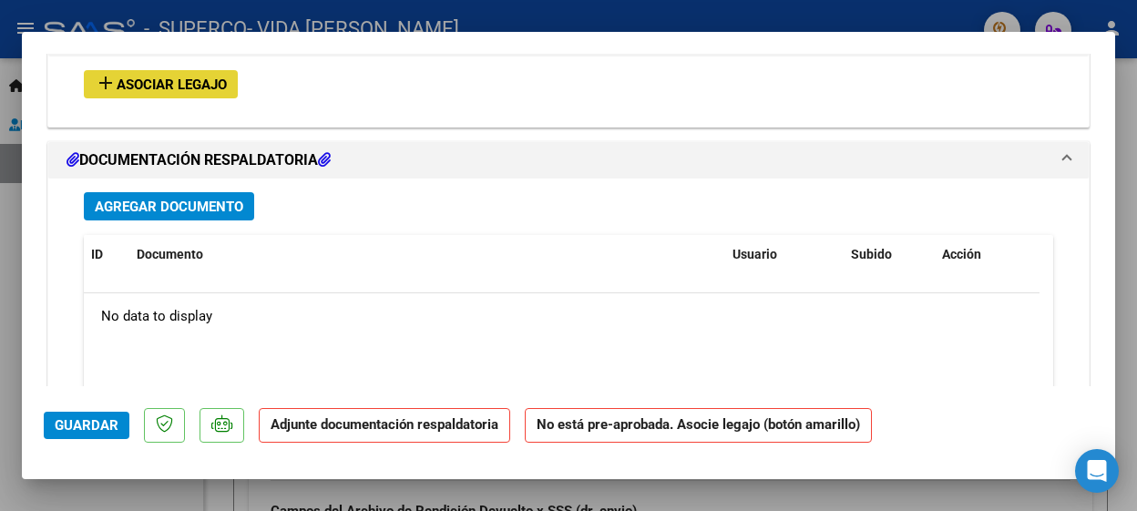
click at [174, 82] on span "Asociar Legajo" at bounding box center [172, 85] width 110 height 16
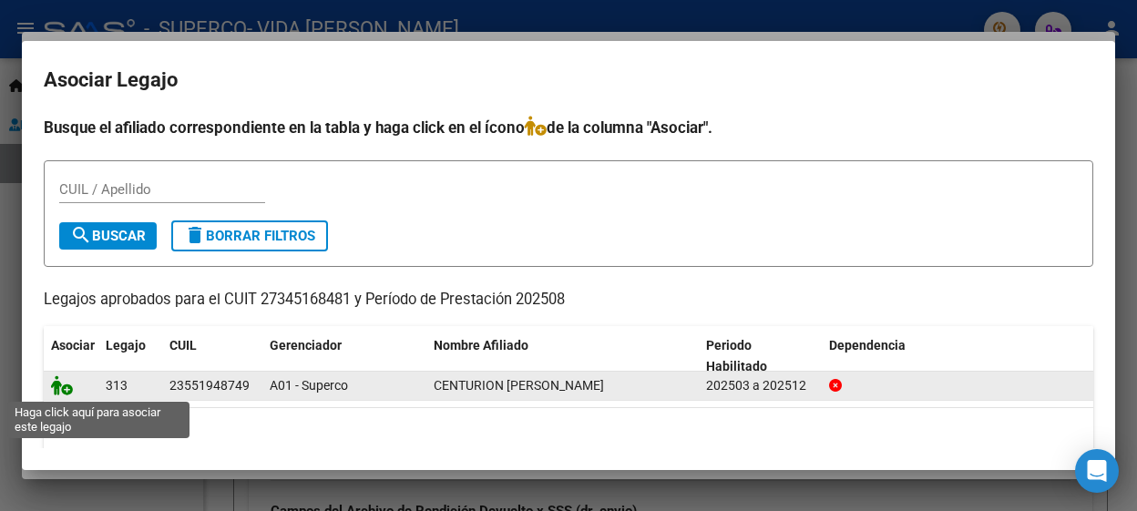
click at [67, 388] on icon at bounding box center [62, 386] width 22 height 20
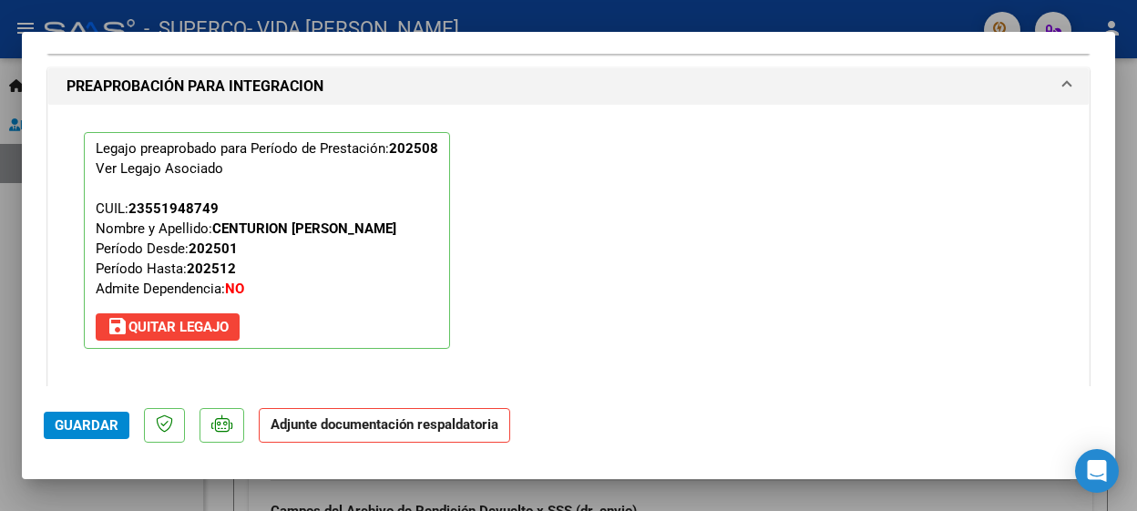
scroll to position [1721, 0]
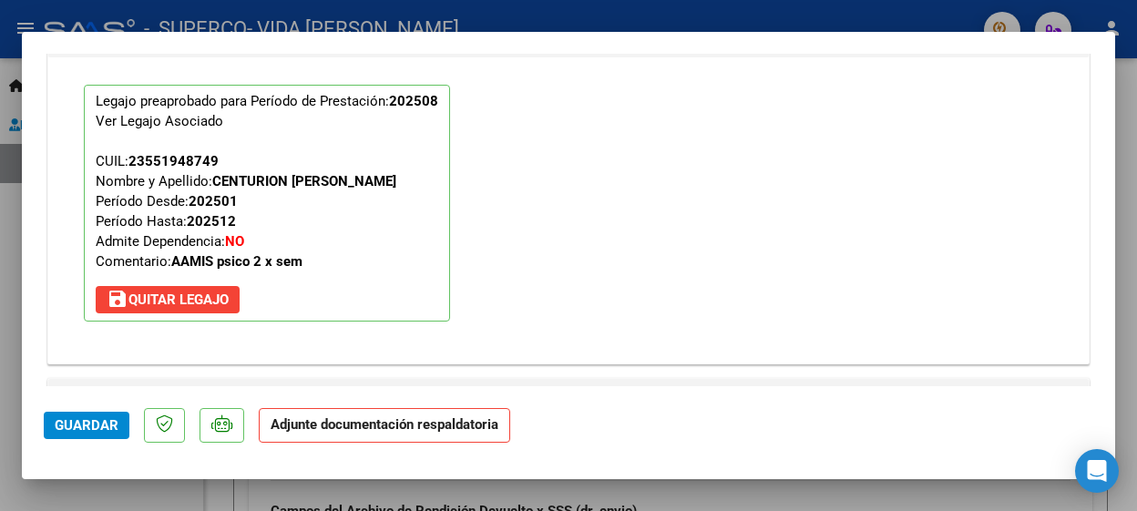
click at [92, 416] on button "Guardar" at bounding box center [87, 425] width 86 height 27
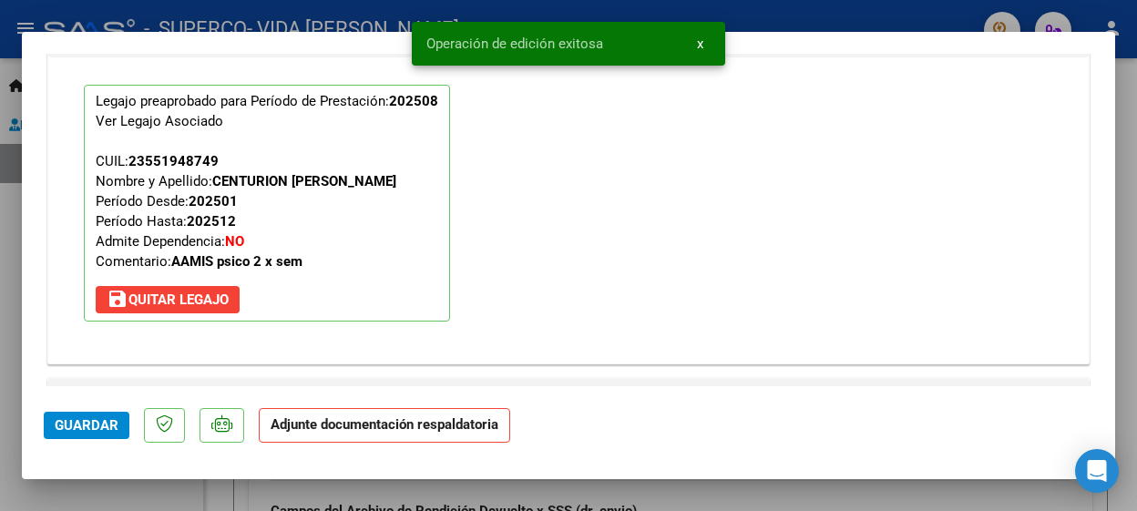
click at [698, 38] on span "x" at bounding box center [700, 44] width 6 height 16
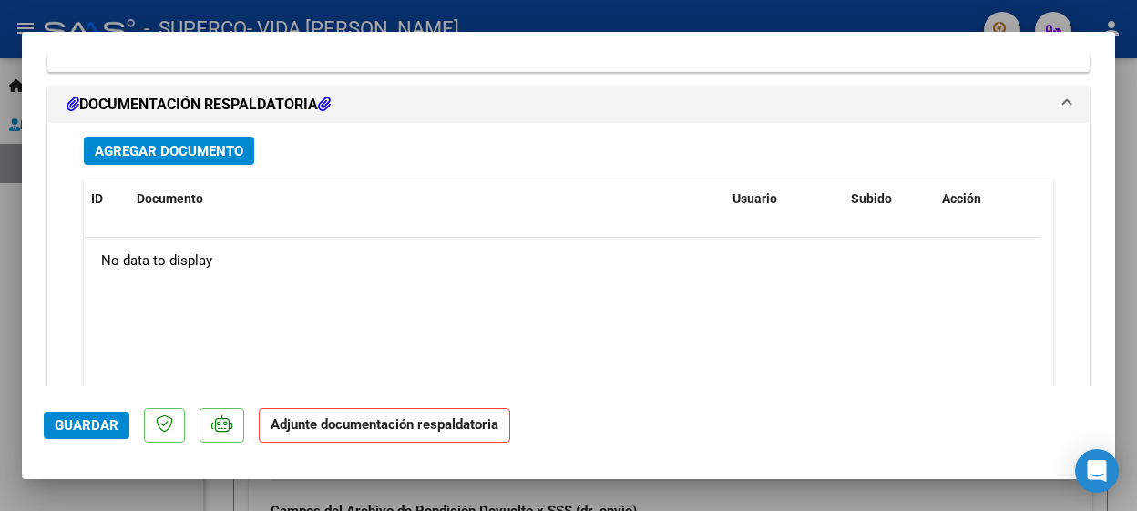
scroll to position [1983, 0]
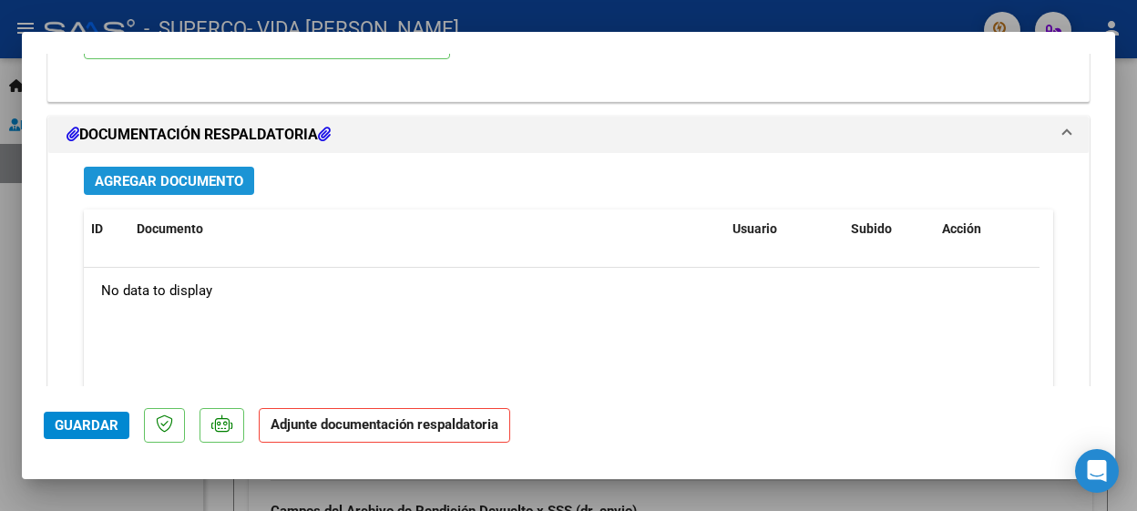
click at [193, 184] on span "Agregar Documento" at bounding box center [169, 181] width 149 height 16
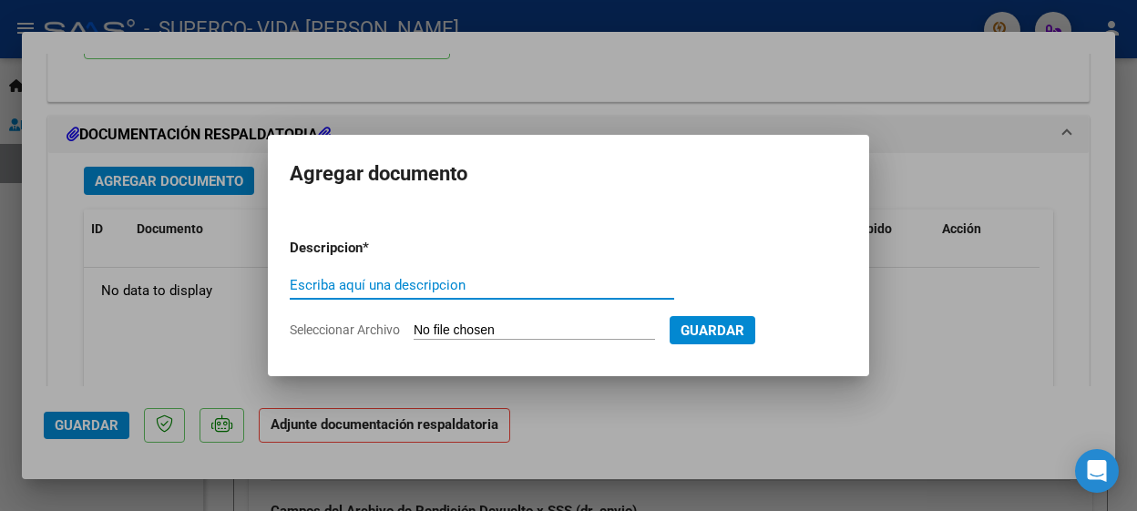
click at [428, 282] on input "Escriba aquí una descripcion" at bounding box center [482, 285] width 385 height 16
type input "planilla"
click at [653, 319] on form "Descripcion * planilla Escriba aquí una descripcion Seleccionar Archivo Guardar" at bounding box center [569, 289] width 558 height 130
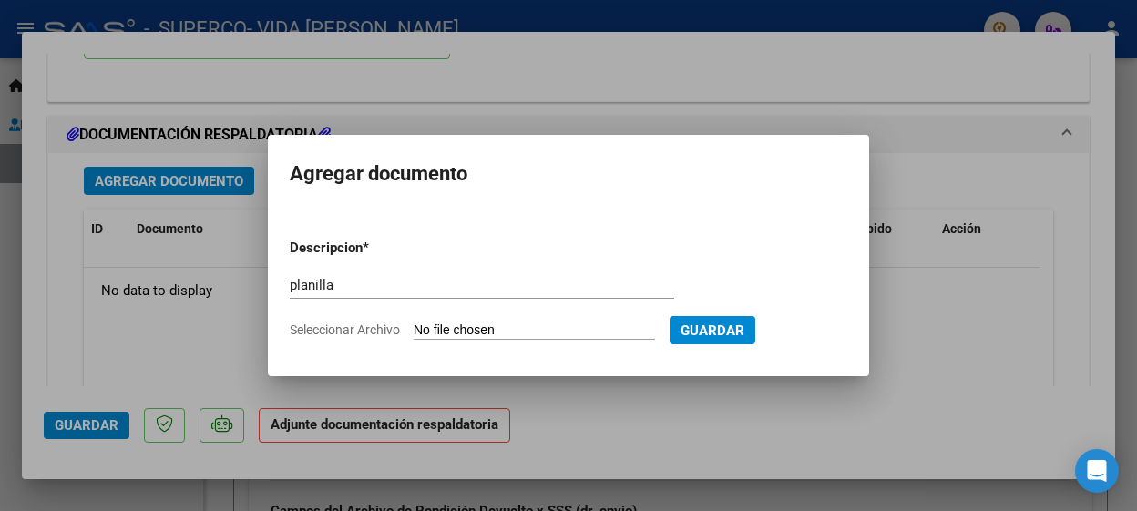
click at [652, 320] on form "Descripcion * planilla Escriba aquí una descripcion Seleccionar Archivo Guardar" at bounding box center [569, 289] width 558 height 130
click at [653, 319] on form "Descripcion * planilla Escriba aquí una descripcion Seleccionar Archivo Guardar" at bounding box center [569, 289] width 558 height 130
click at [628, 331] on input "Seleccionar Archivo" at bounding box center [535, 331] width 242 height 17
type input "C:\fakepath\planilla agosto (1).pdf"
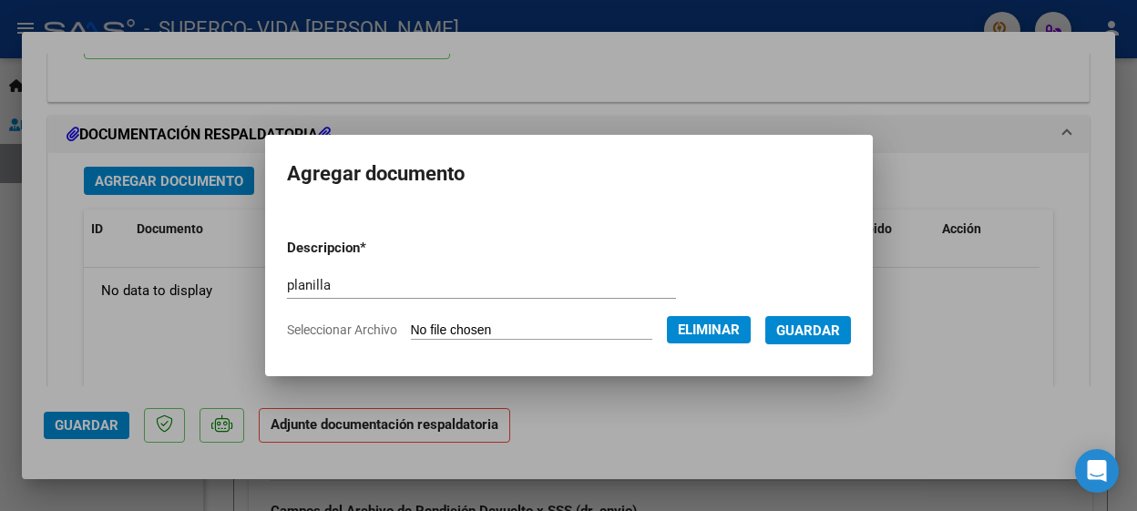
click at [828, 330] on span "Guardar" at bounding box center [809, 331] width 64 height 16
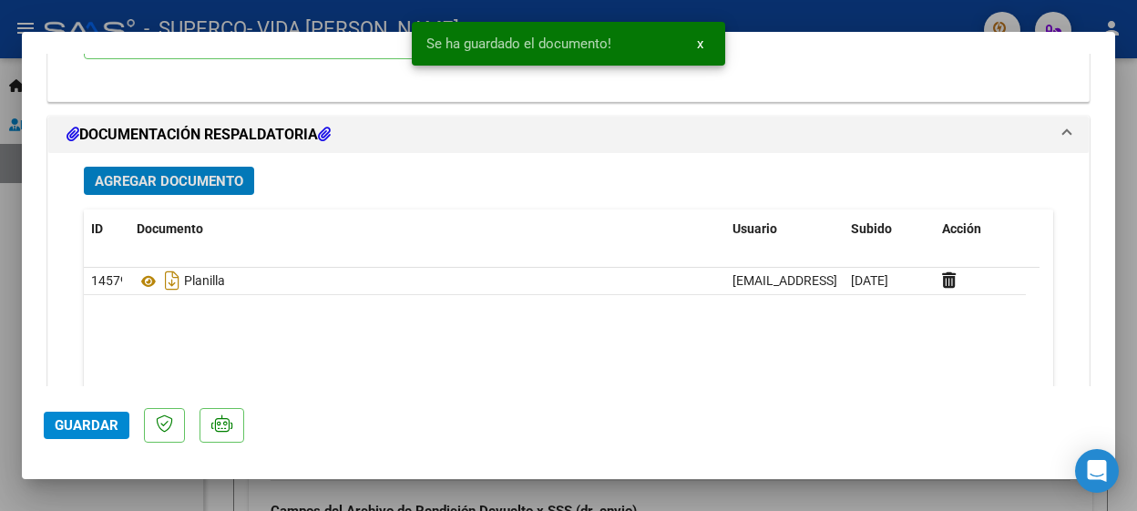
click at [79, 423] on span "Guardar" at bounding box center [87, 425] width 64 height 16
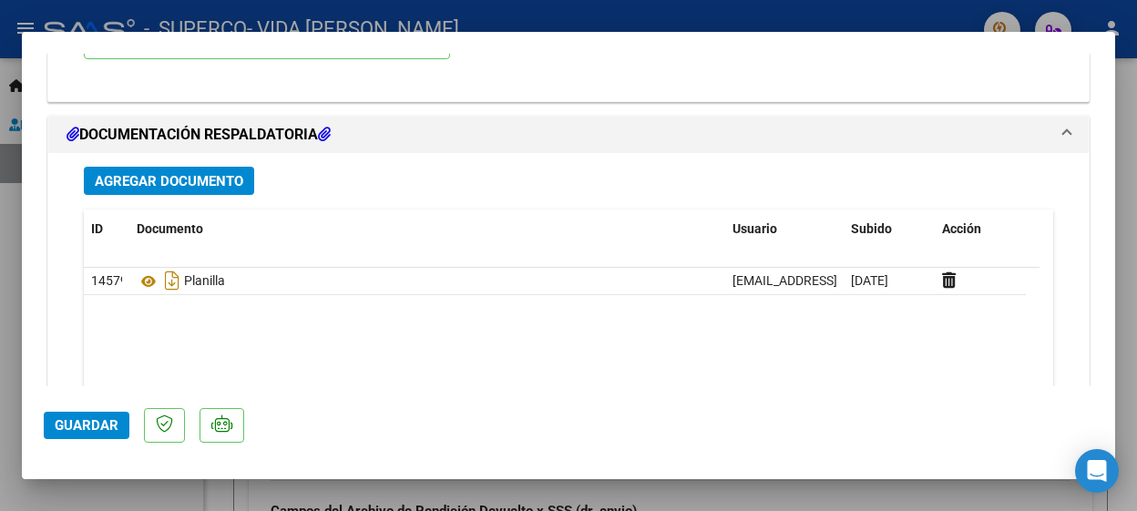
scroll to position [2137, 0]
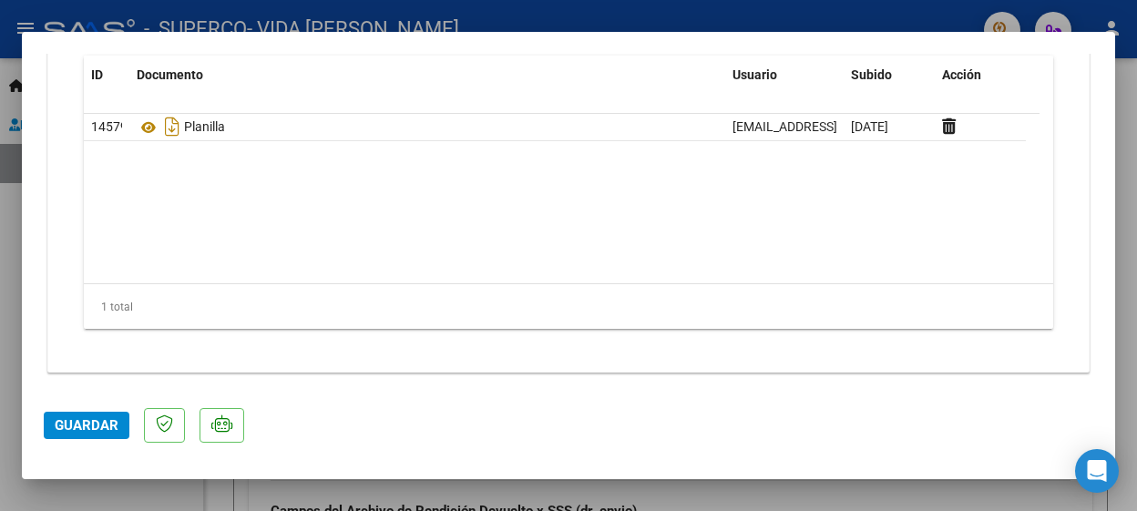
click at [1130, 341] on div at bounding box center [568, 255] width 1137 height 511
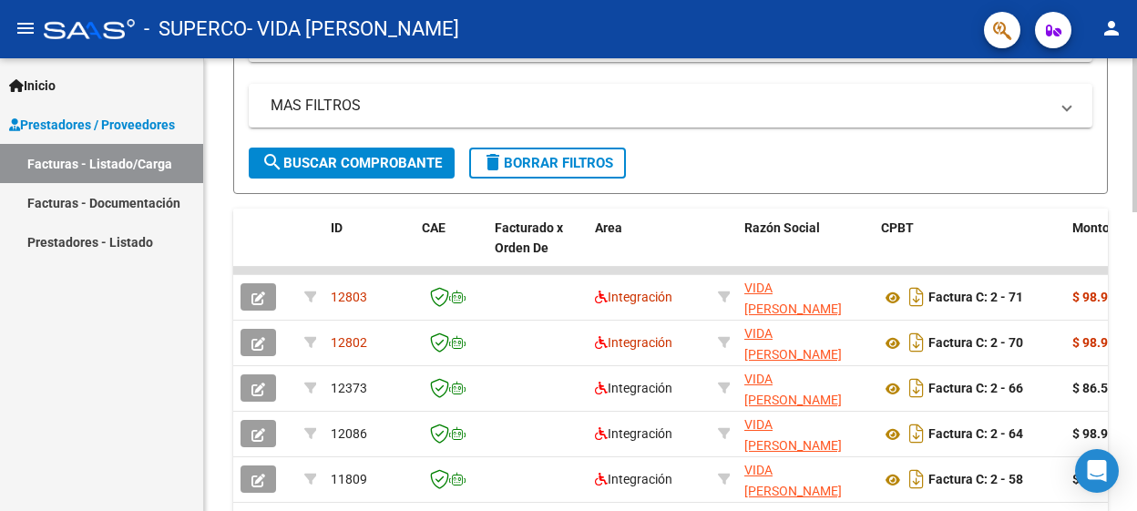
scroll to position [631, 0]
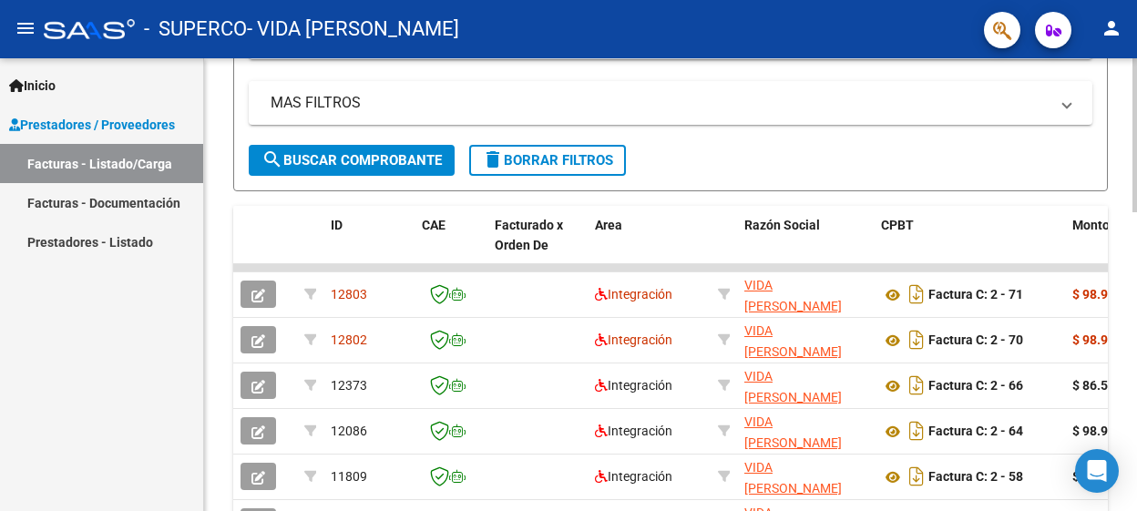
click at [1133, 386] on div at bounding box center [1135, 353] width 5 height 154
